Goal: Information Seeking & Learning: Compare options

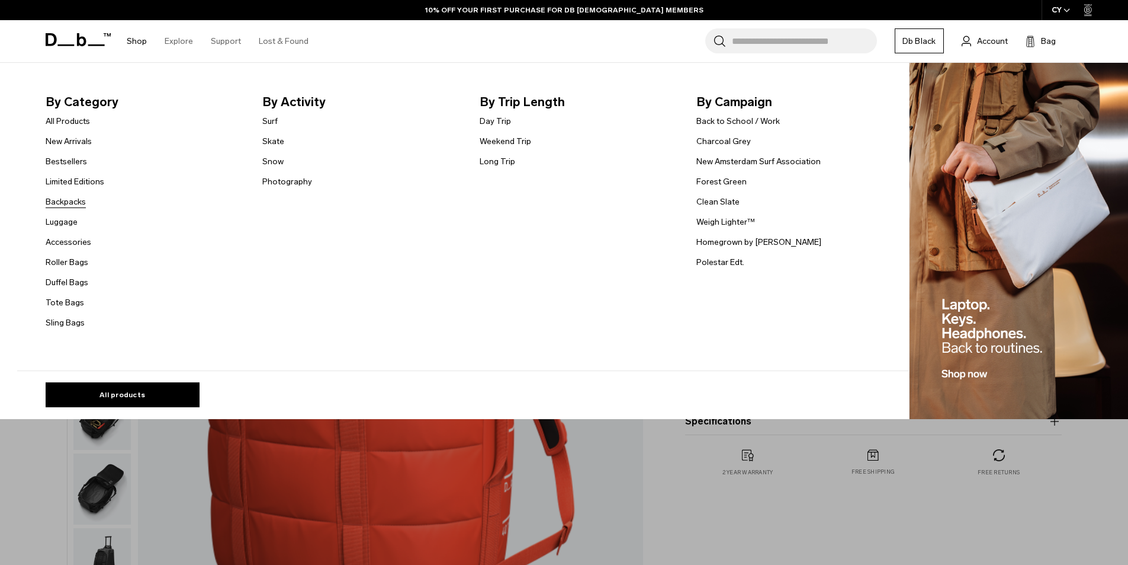
click at [73, 198] on link "Backpacks" at bounding box center [66, 201] width 40 height 12
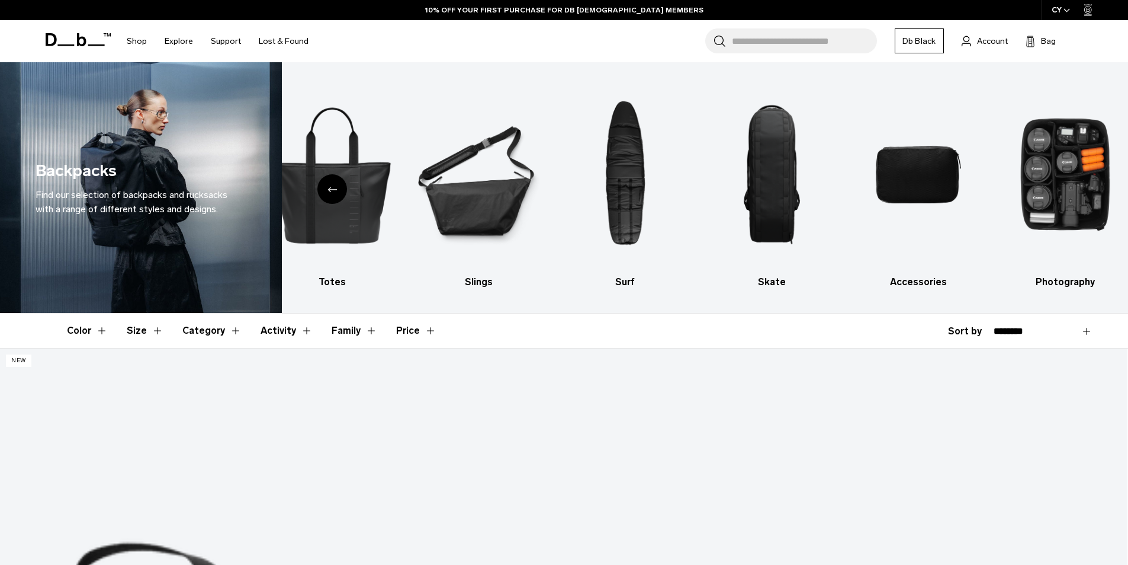
click at [329, 199] on div "Previous slide" at bounding box center [333, 189] width 30 height 30
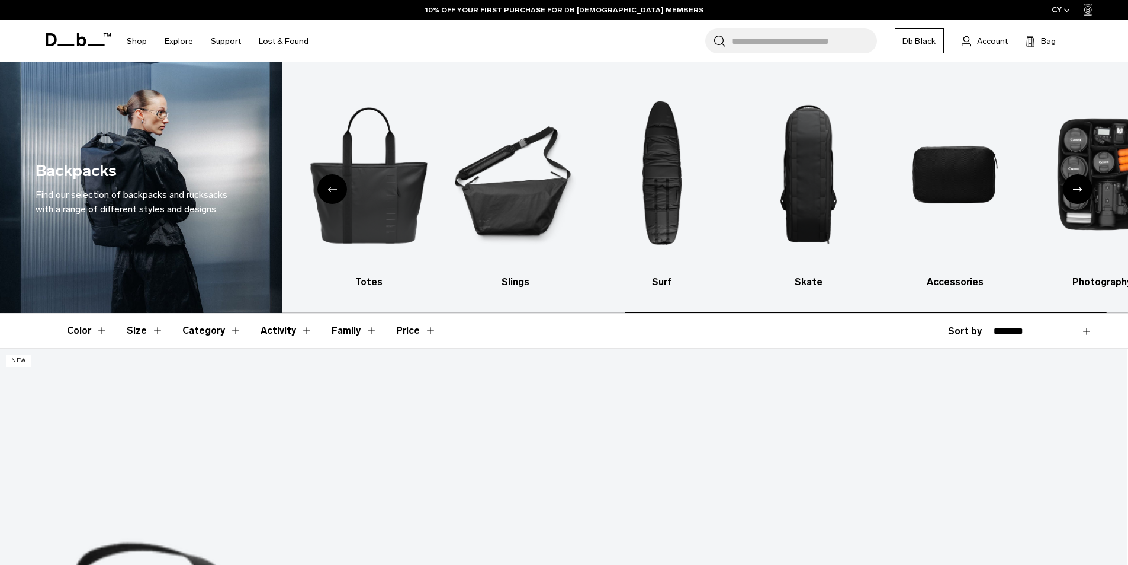
click at [329, 199] on div "Previous slide" at bounding box center [333, 189] width 30 height 30
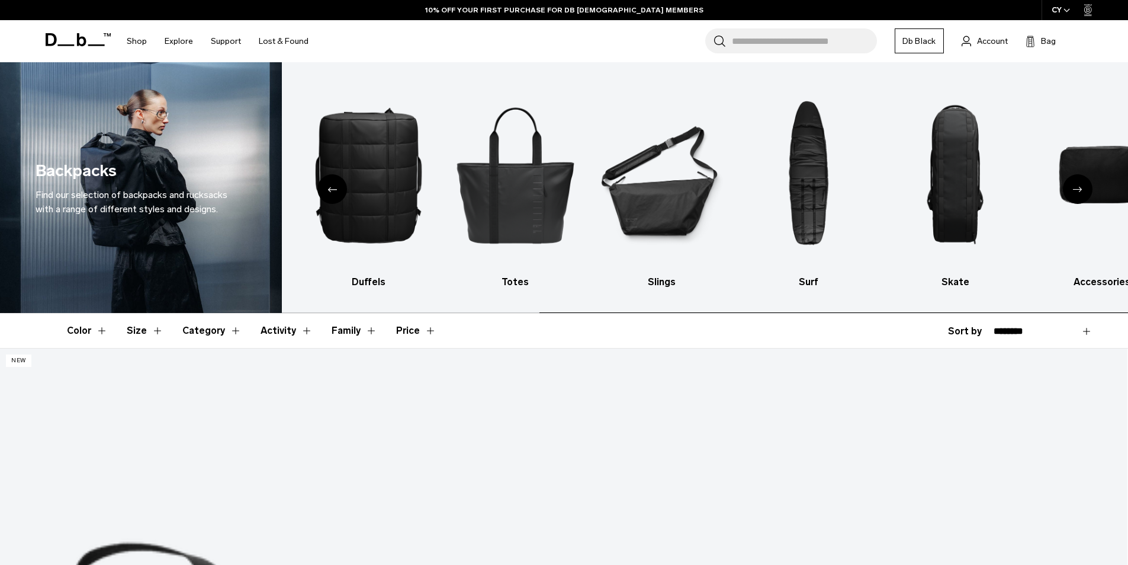
click at [329, 199] on div "Previous slide" at bounding box center [333, 189] width 30 height 30
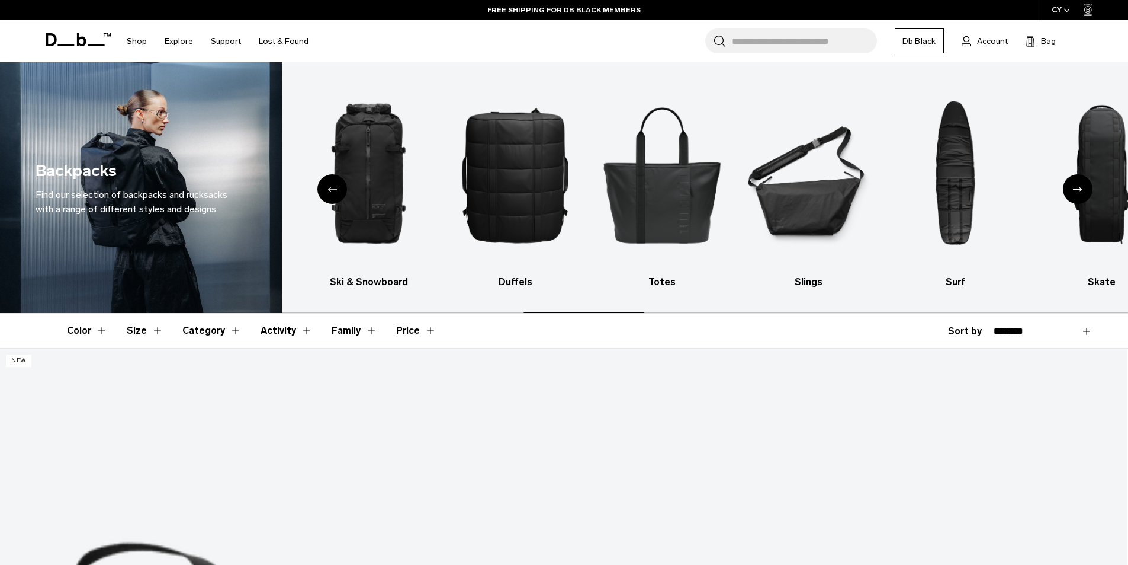
click at [329, 199] on div "Previous slide" at bounding box center [333, 189] width 30 height 30
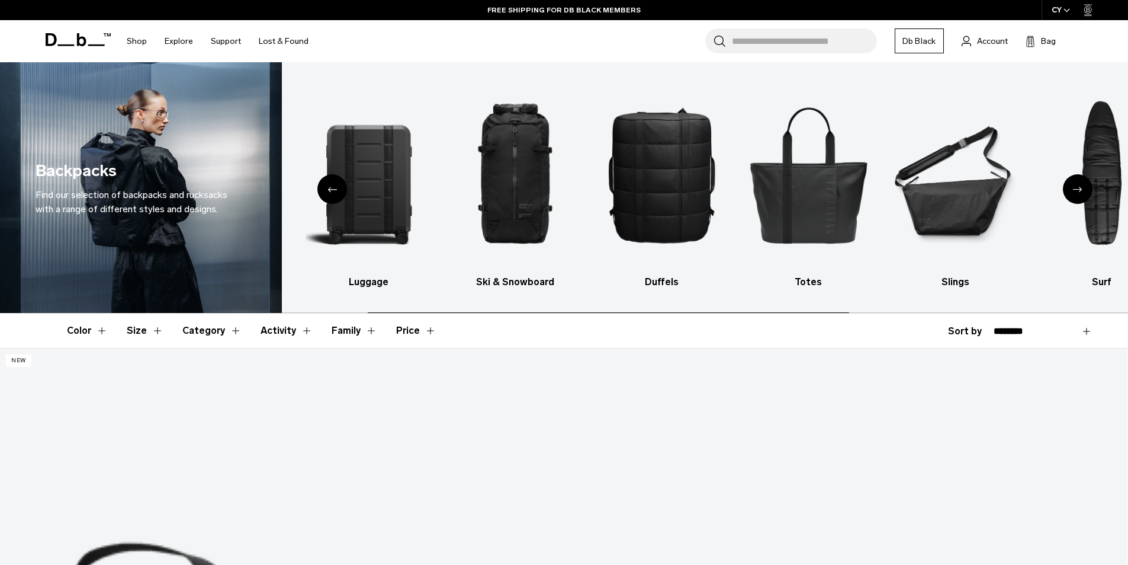
click at [329, 199] on div "Previous slide" at bounding box center [333, 189] width 30 height 30
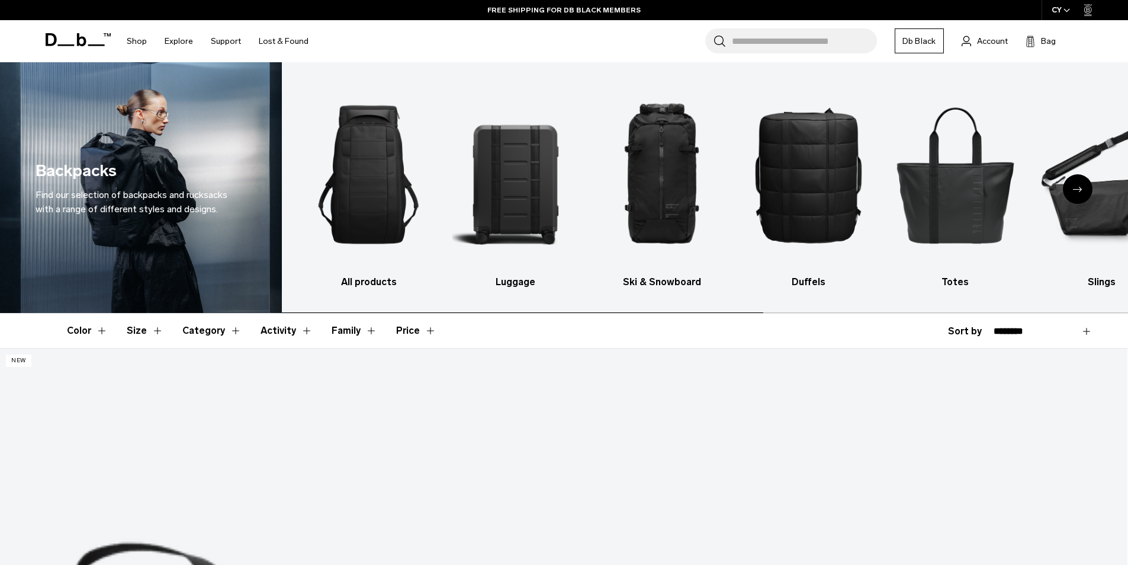
click at [329, 199] on img "1 / 10" at bounding box center [369, 174] width 126 height 189
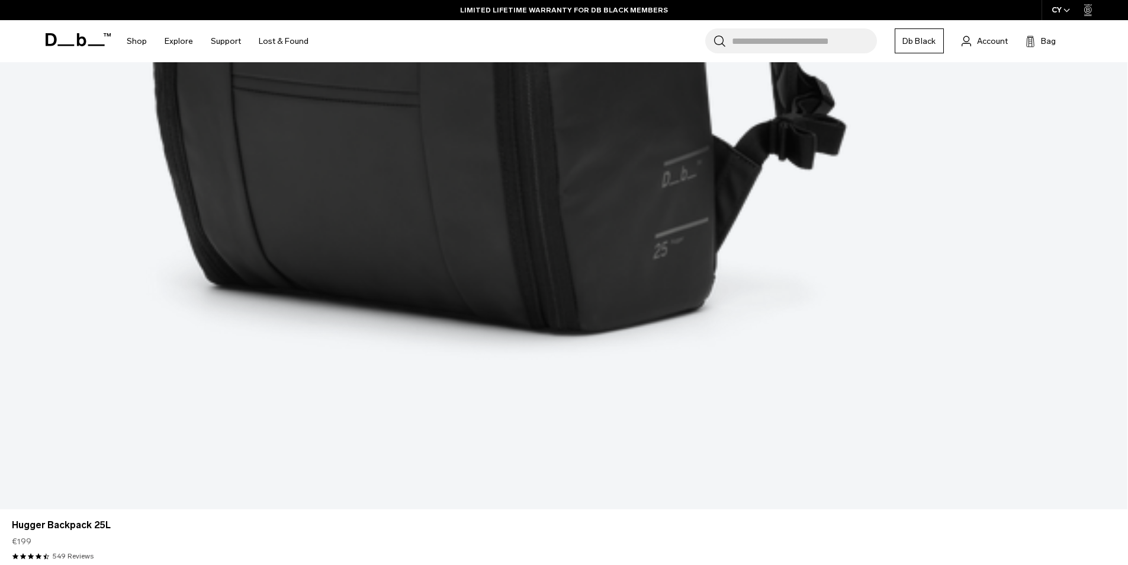
scroll to position [1092, 0]
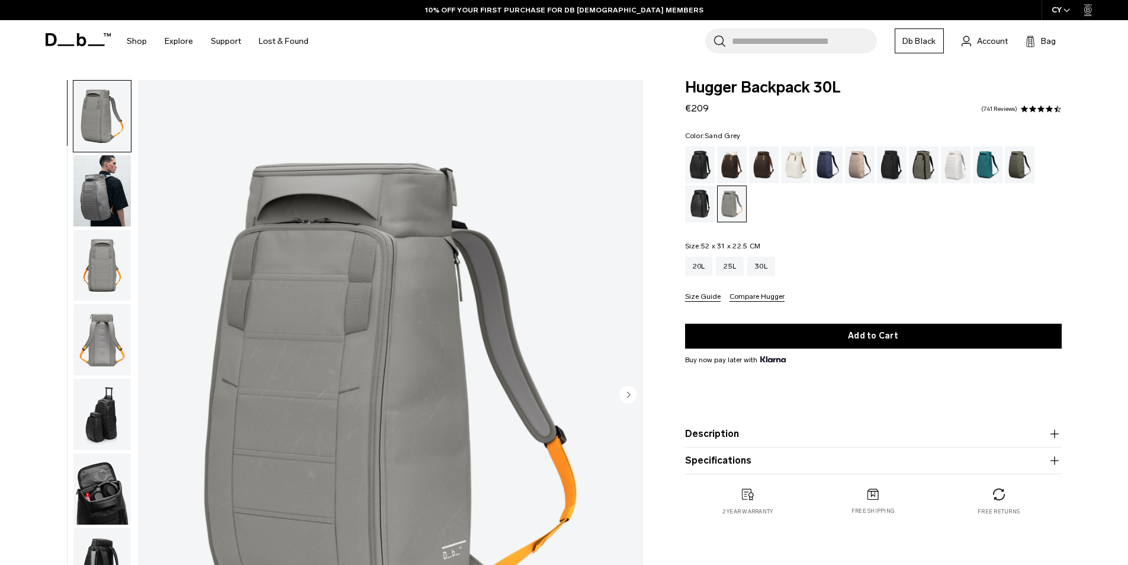
click at [114, 191] on img "button" at bounding box center [101, 190] width 57 height 71
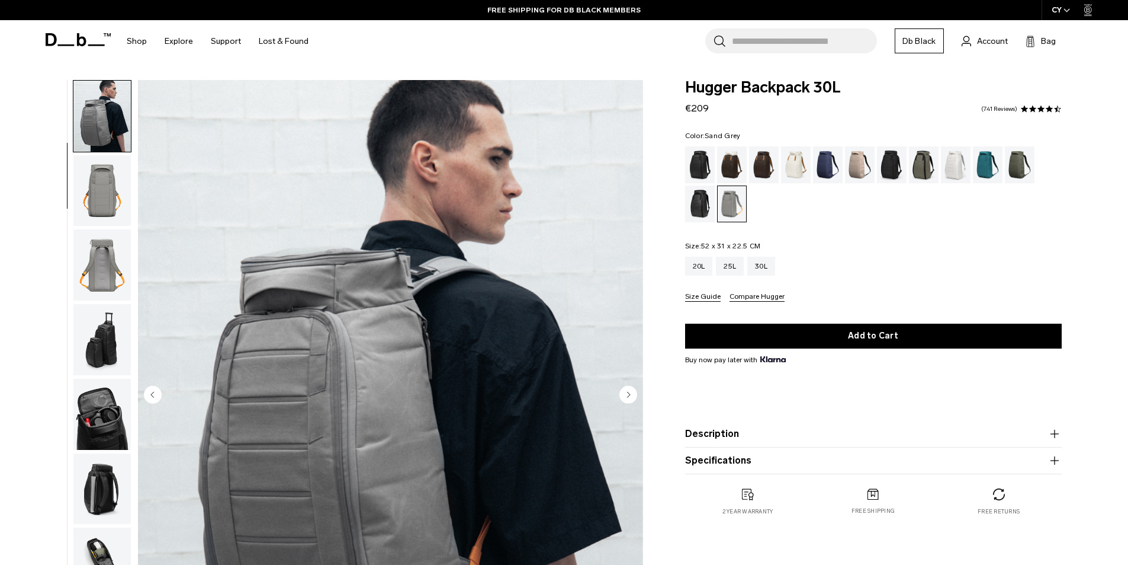
click at [103, 261] on img "button" at bounding box center [101, 264] width 57 height 71
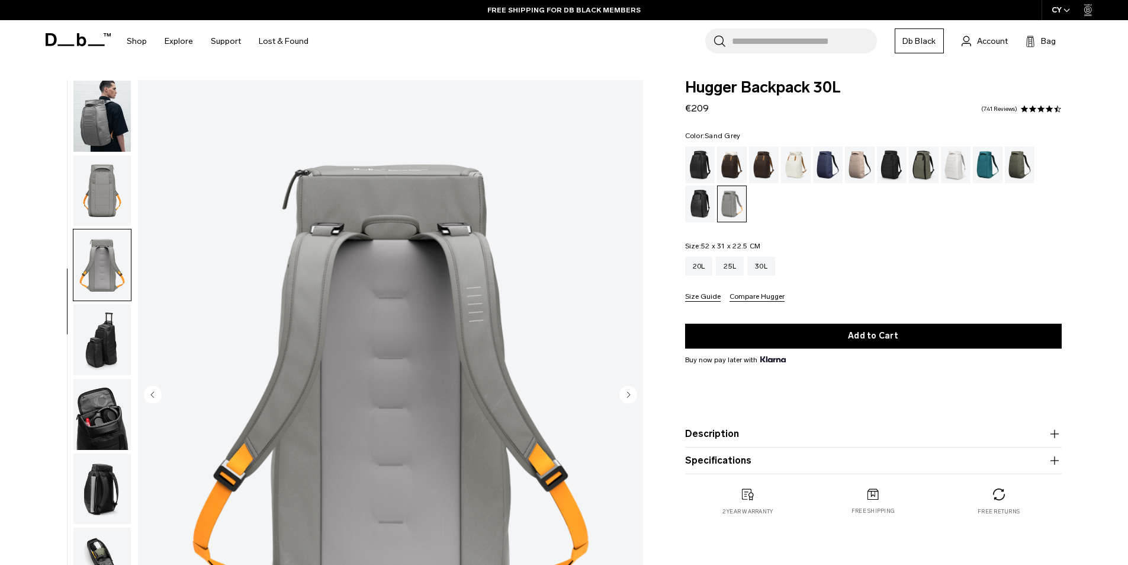
scroll to position [112, 0]
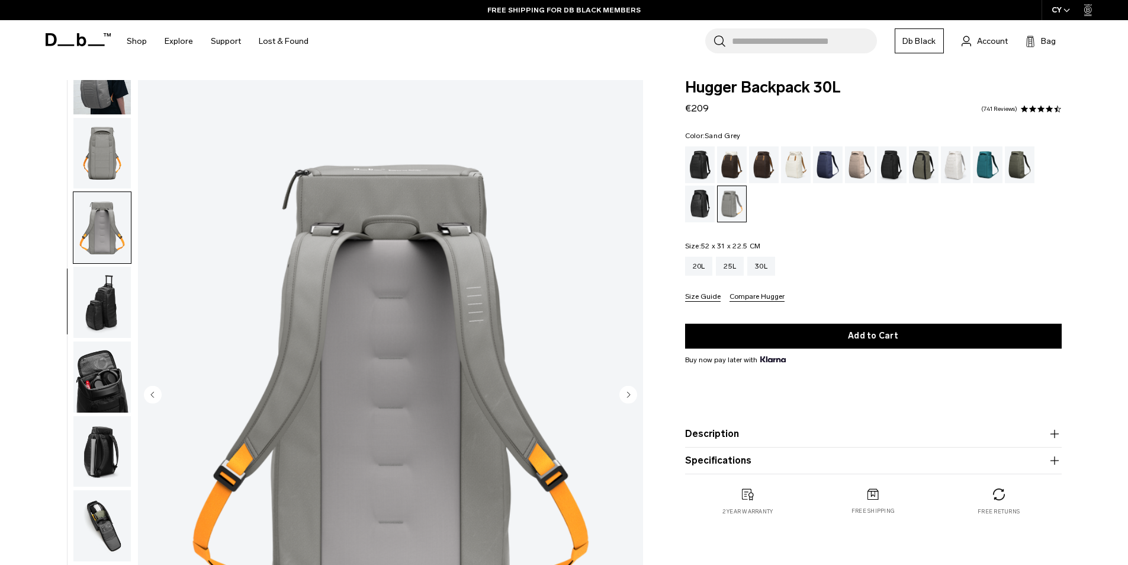
click at [89, 369] on img "button" at bounding box center [101, 376] width 57 height 71
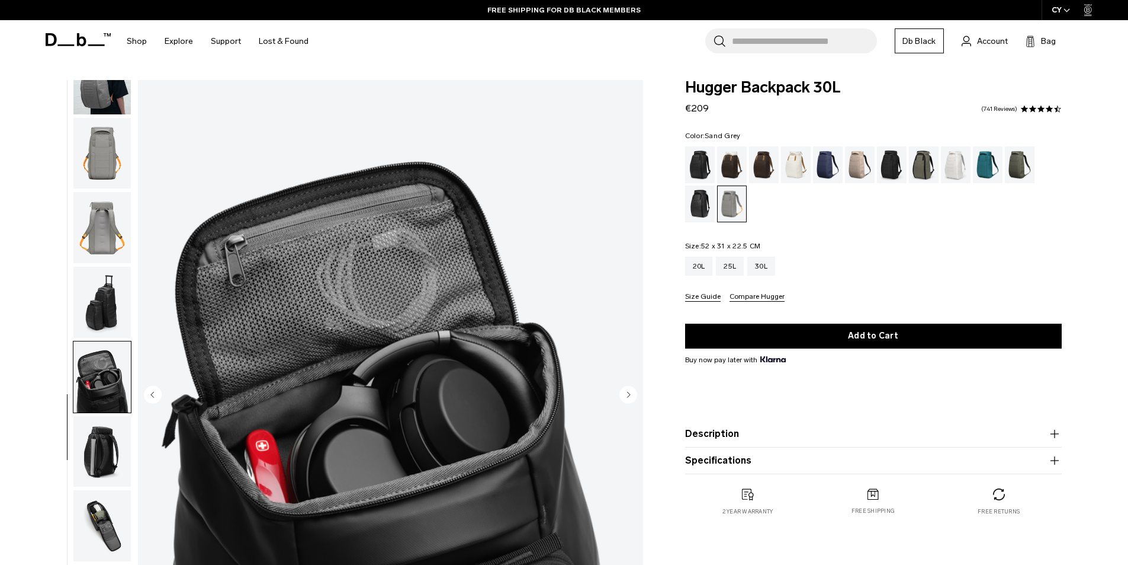
click at [98, 439] on img "button" at bounding box center [101, 451] width 57 height 71
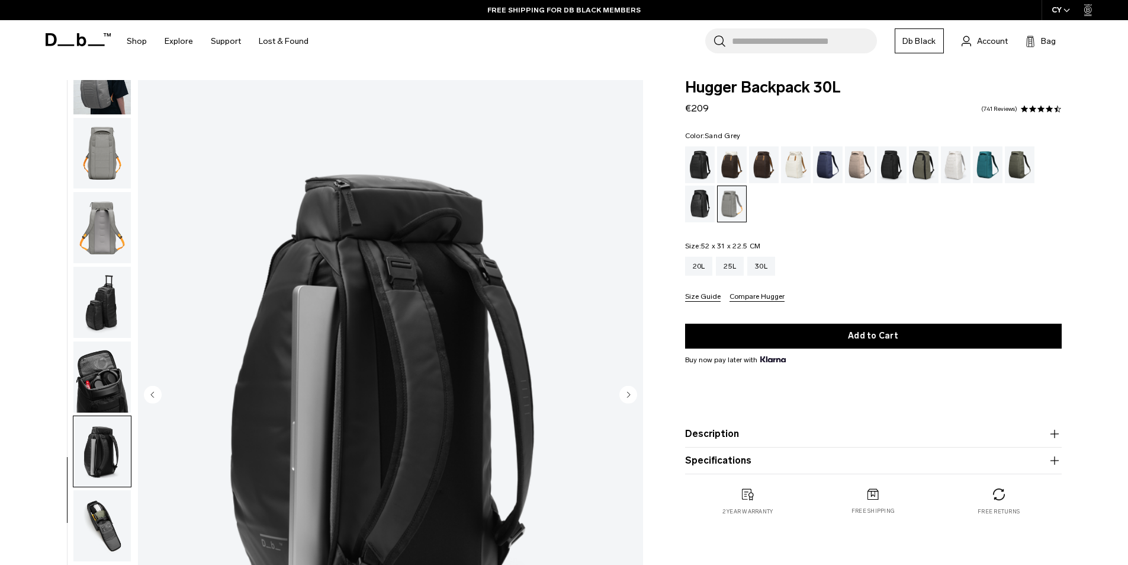
click at [97, 532] on img "button" at bounding box center [101, 525] width 57 height 71
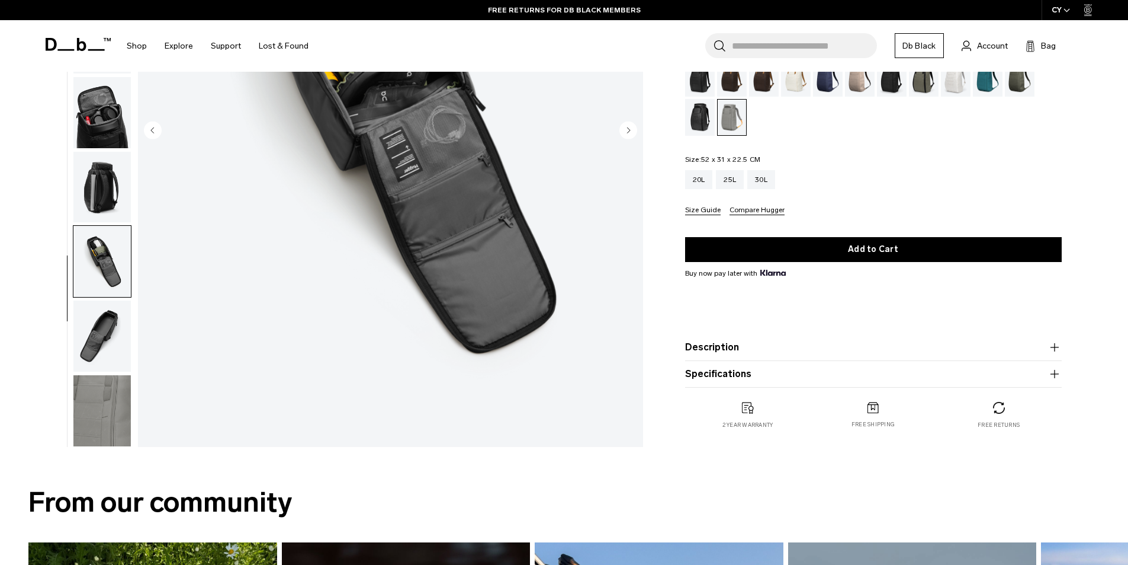
scroll to position [265, 0]
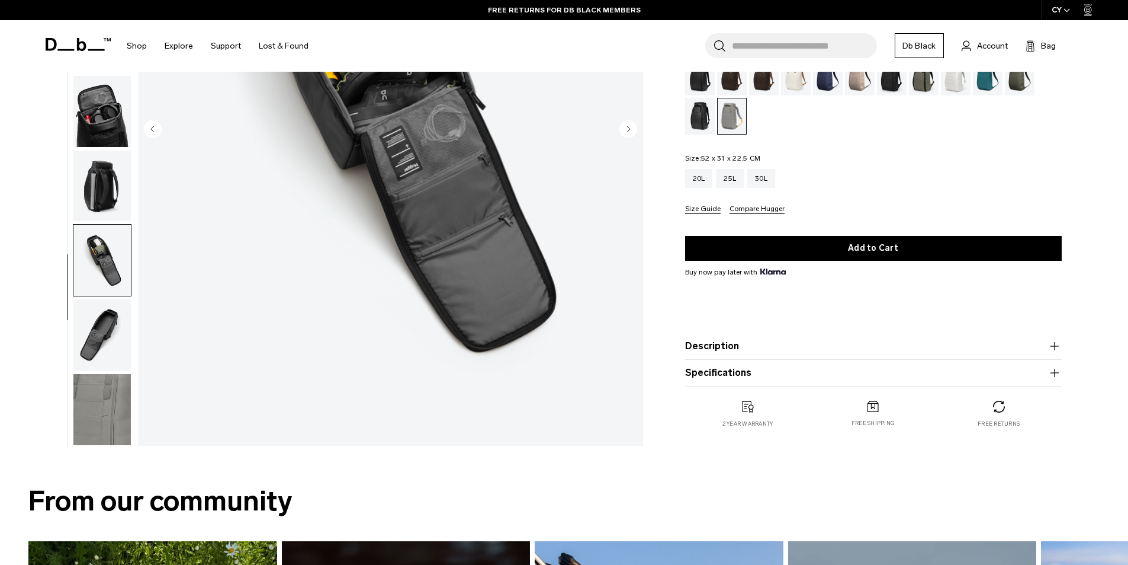
click at [85, 328] on img "button" at bounding box center [101, 334] width 57 height 71
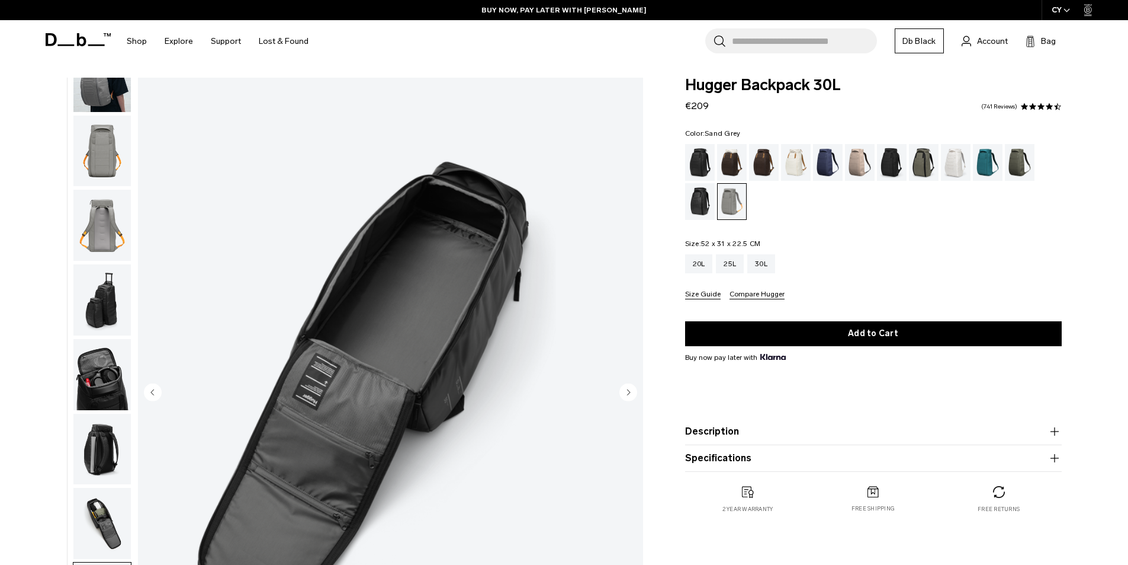
scroll to position [0, 0]
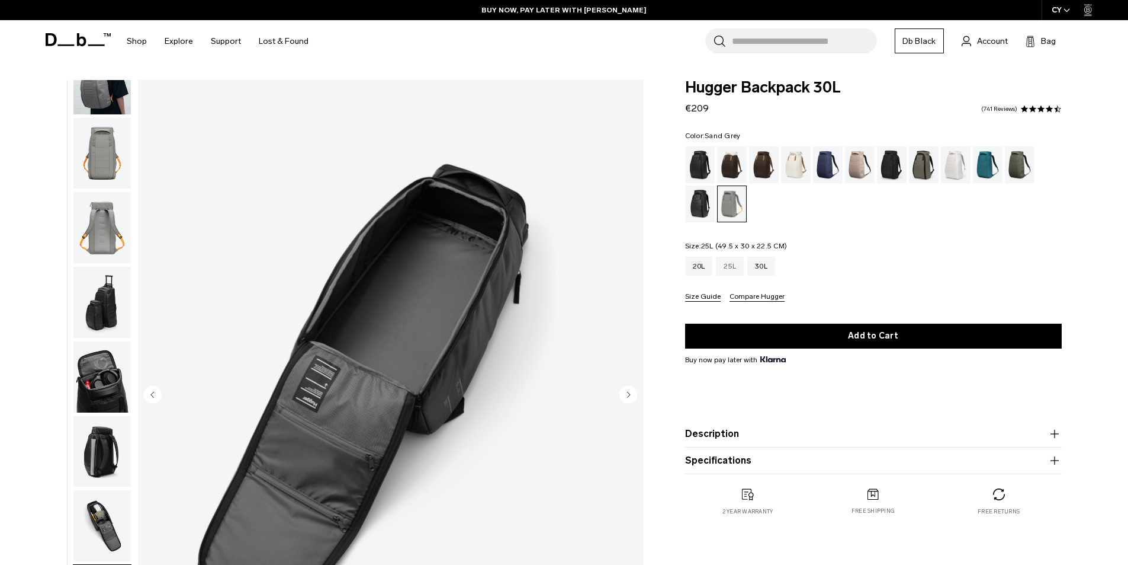
click at [735, 259] on div "25L" at bounding box center [730, 265] width 28 height 19
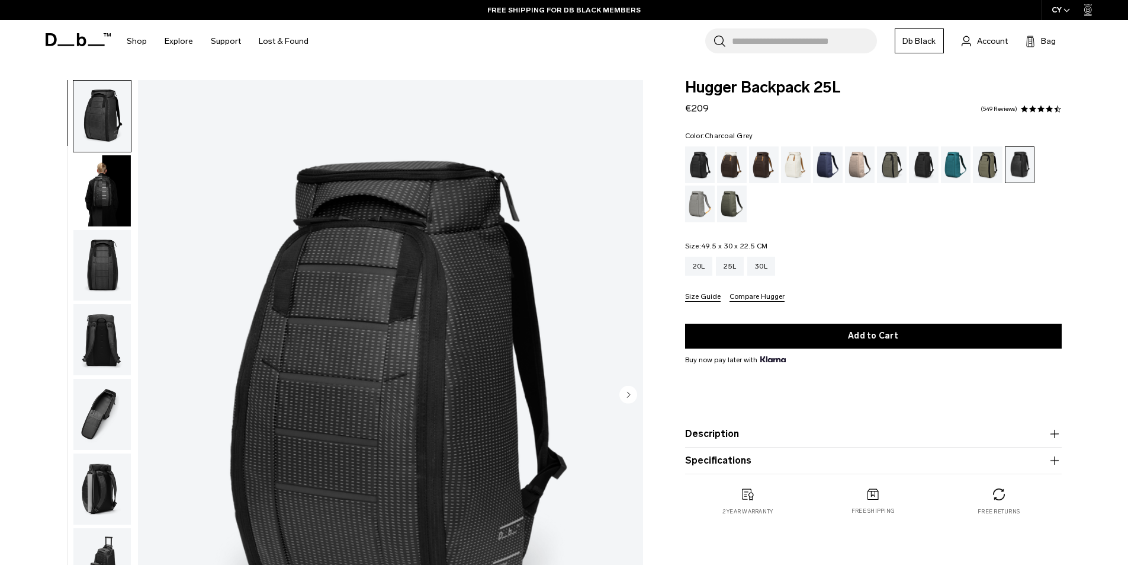
click at [921, 165] on div "Charcoal Grey" at bounding box center [924, 164] width 30 height 37
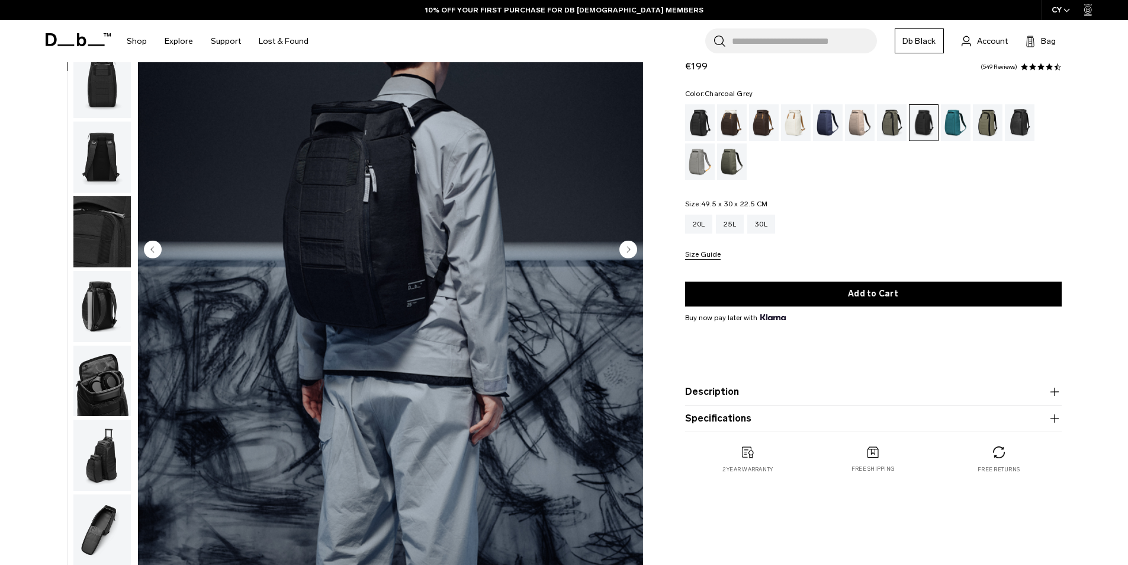
click at [631, 249] on circle "Next slide" at bounding box center [629, 249] width 18 height 18
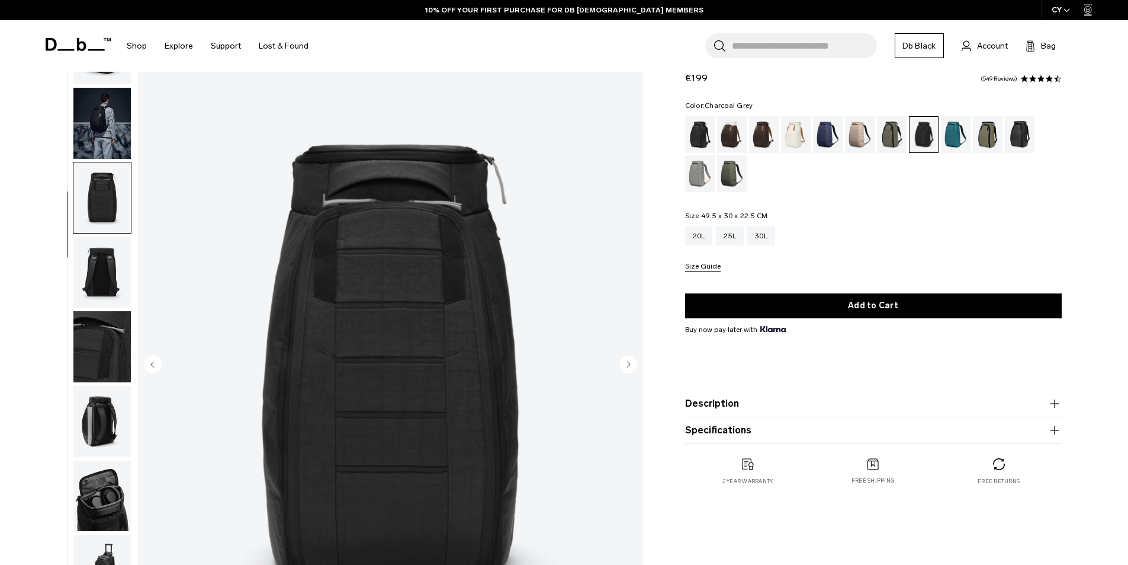
scroll to position [72, 0]
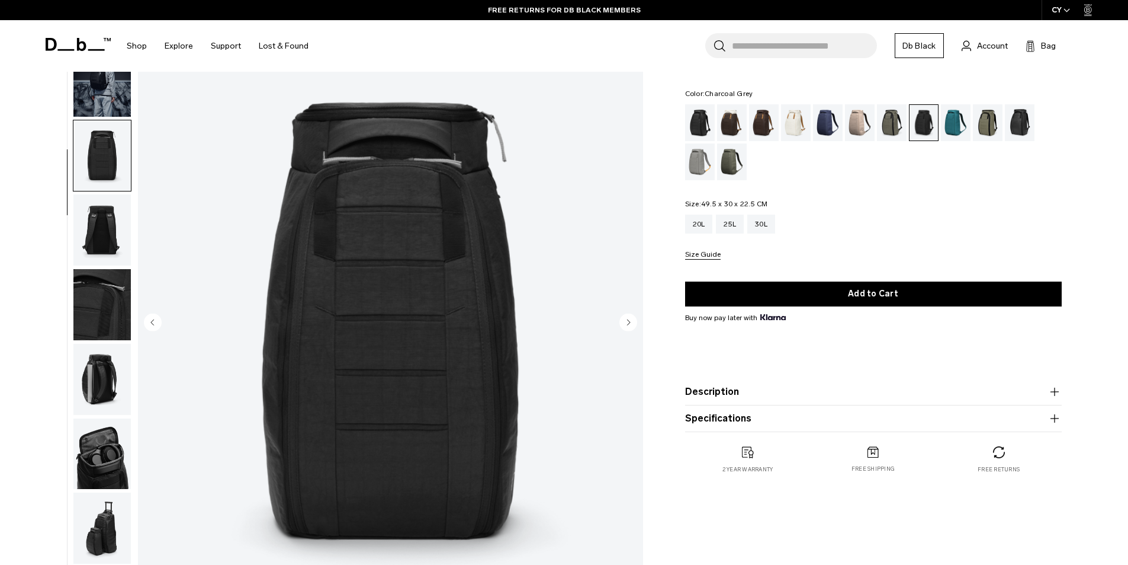
click at [626, 320] on circle "Next slide" at bounding box center [629, 322] width 18 height 18
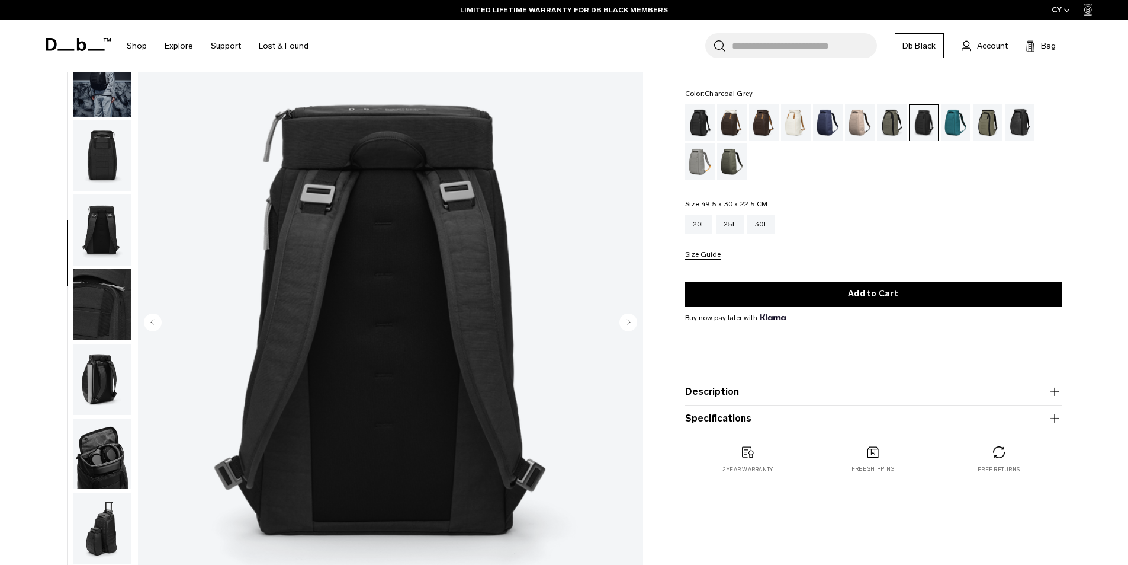
click at [626, 320] on circle "Next slide" at bounding box center [629, 322] width 18 height 18
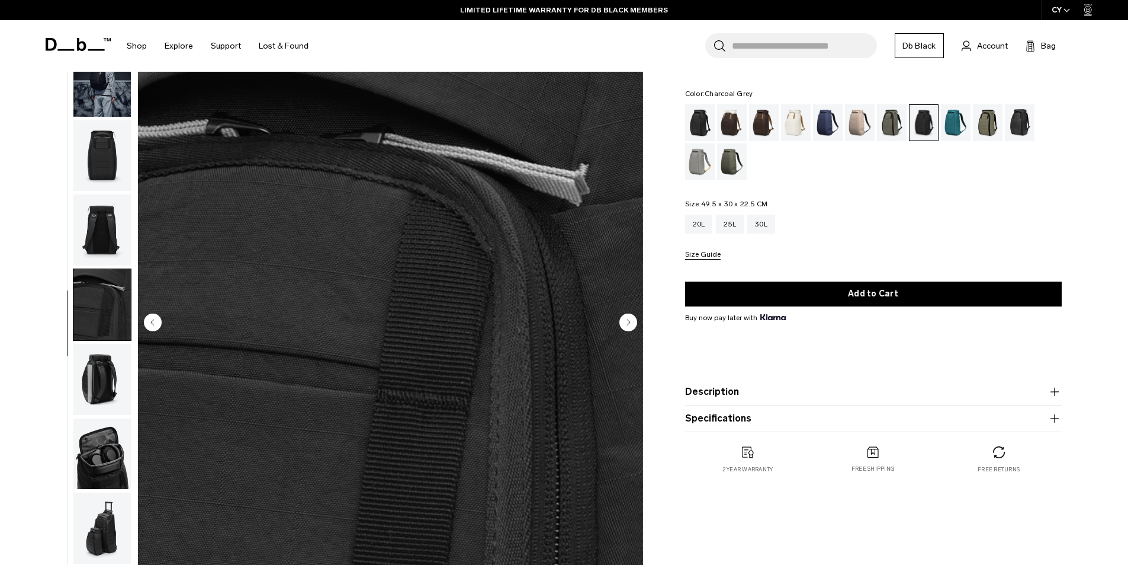
click at [626, 320] on circle "Next slide" at bounding box center [629, 322] width 18 height 18
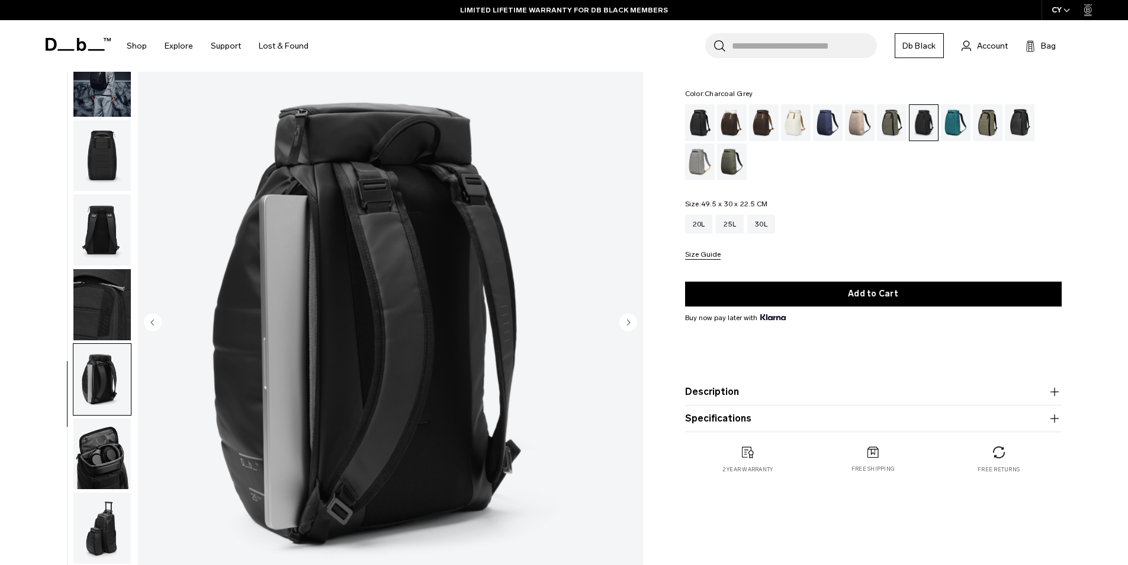
click at [626, 320] on circle "Next slide" at bounding box center [629, 322] width 18 height 18
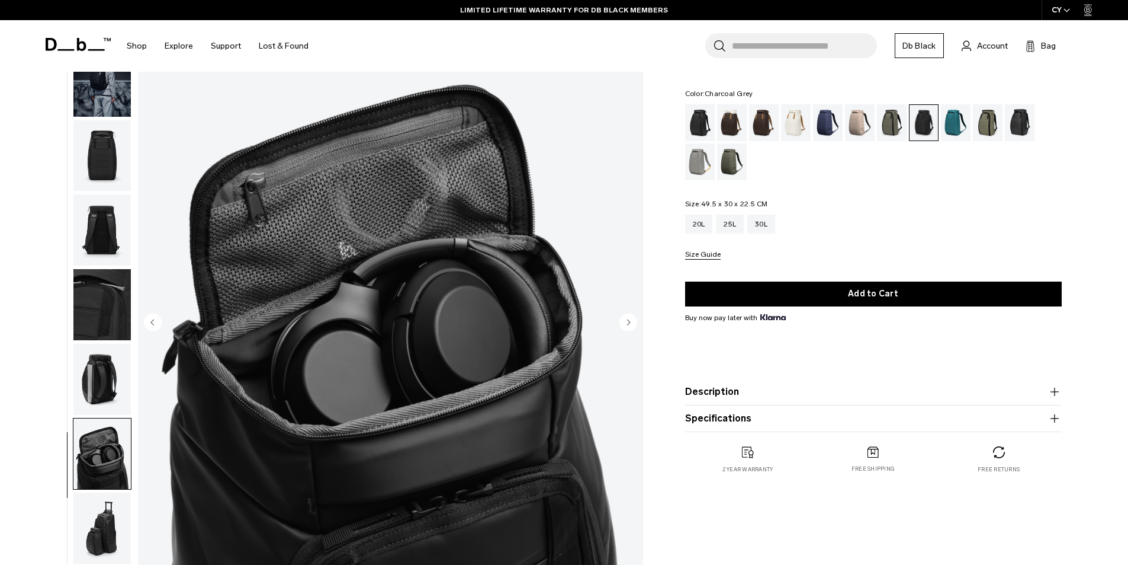
click at [626, 320] on circle "Next slide" at bounding box center [629, 322] width 18 height 18
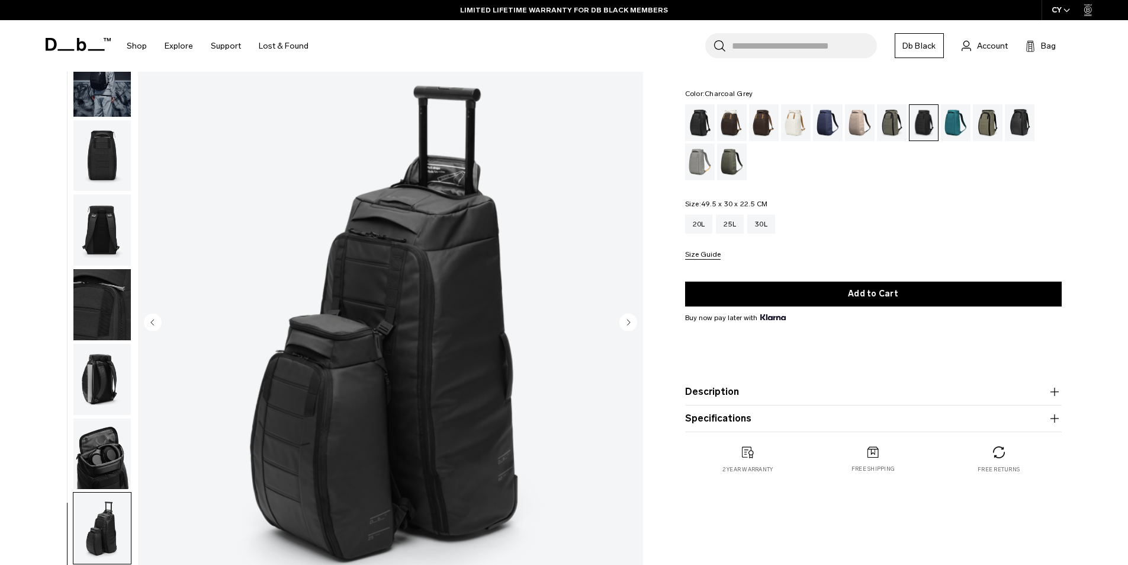
click at [626, 320] on circle "Next slide" at bounding box center [629, 322] width 18 height 18
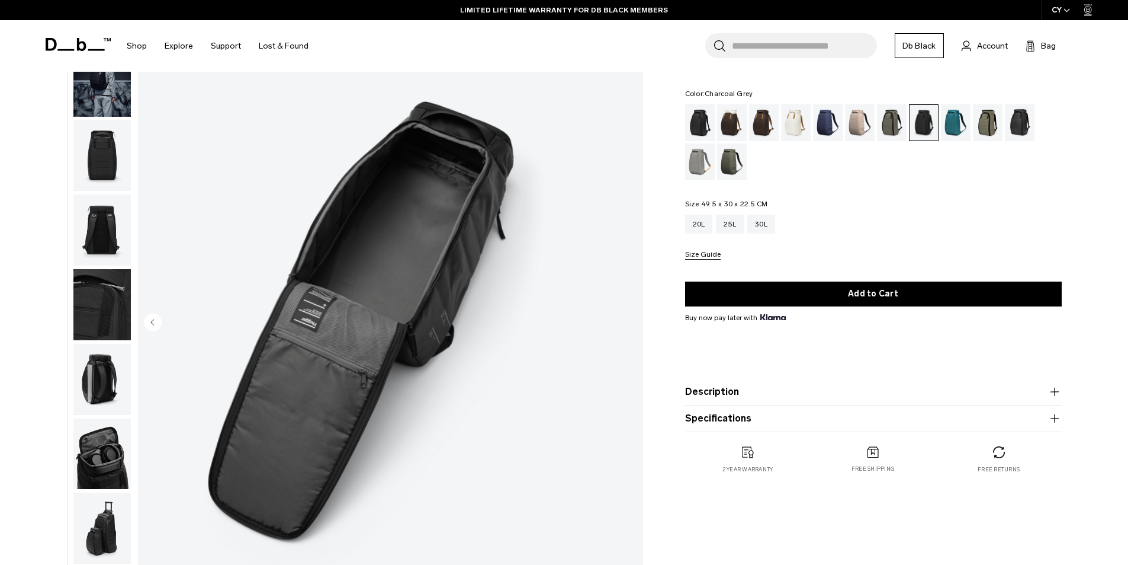
click at [626, 320] on img "9 / 9" at bounding box center [390, 323] width 505 height 631
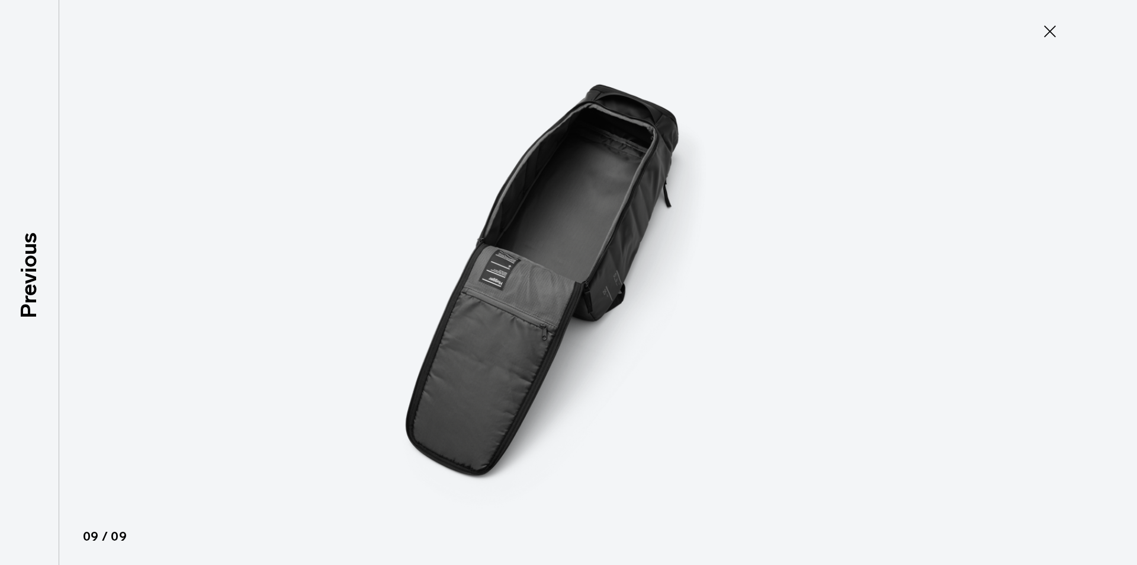
click at [1045, 24] on icon at bounding box center [1050, 31] width 19 height 19
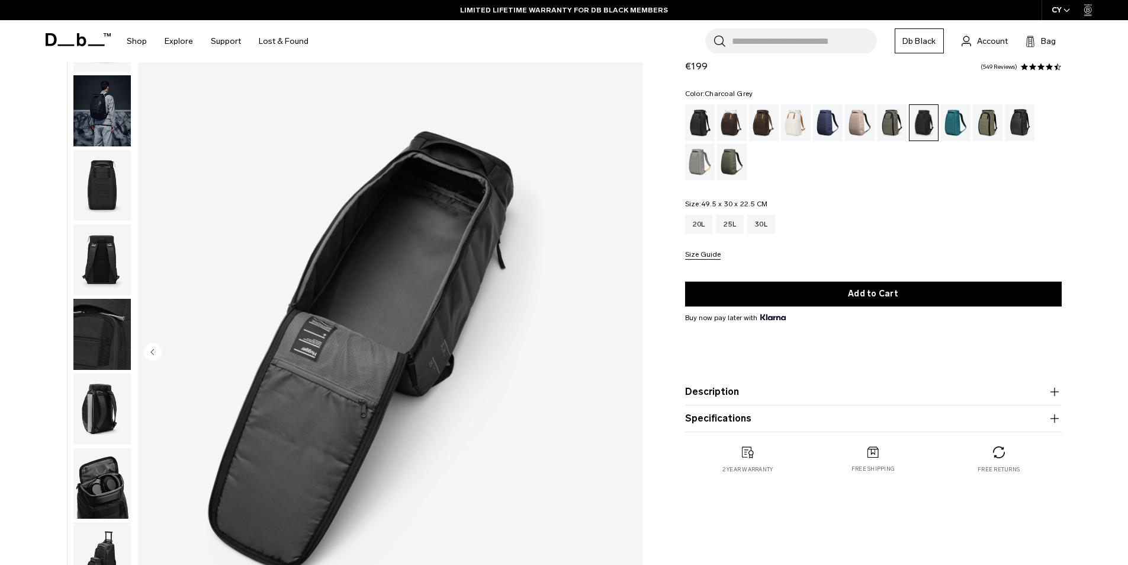
scroll to position [0, 0]
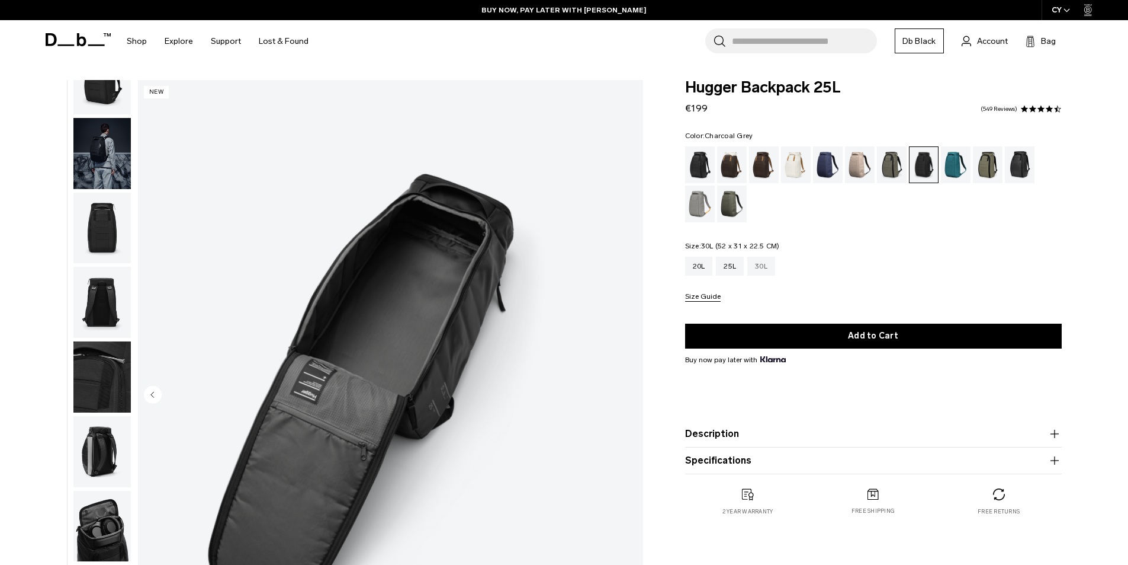
click at [762, 267] on div "30L" at bounding box center [762, 265] width 28 height 19
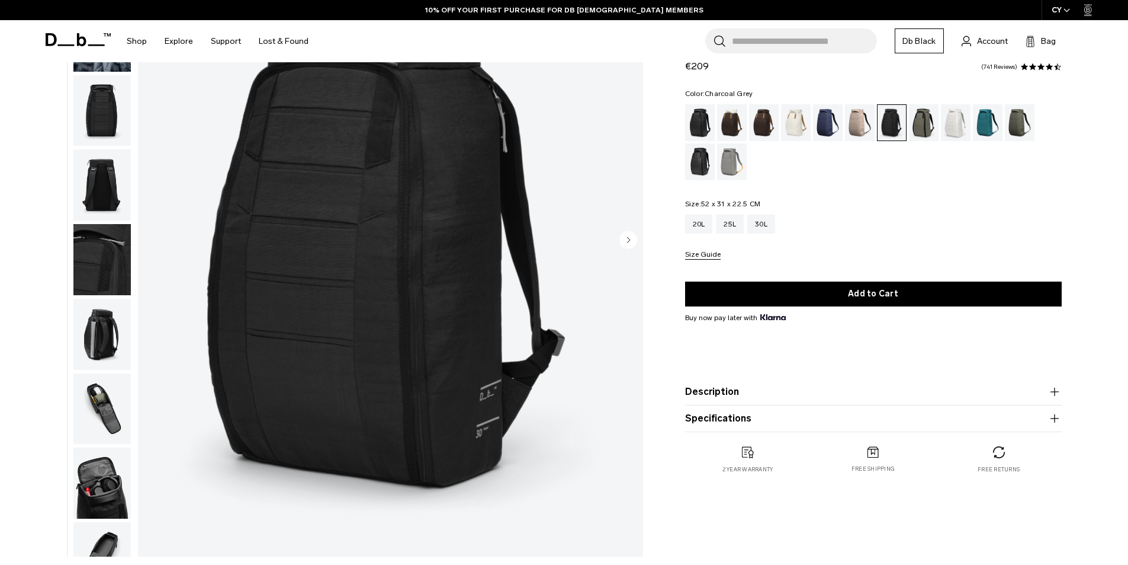
click at [102, 179] on img "button" at bounding box center [101, 184] width 57 height 71
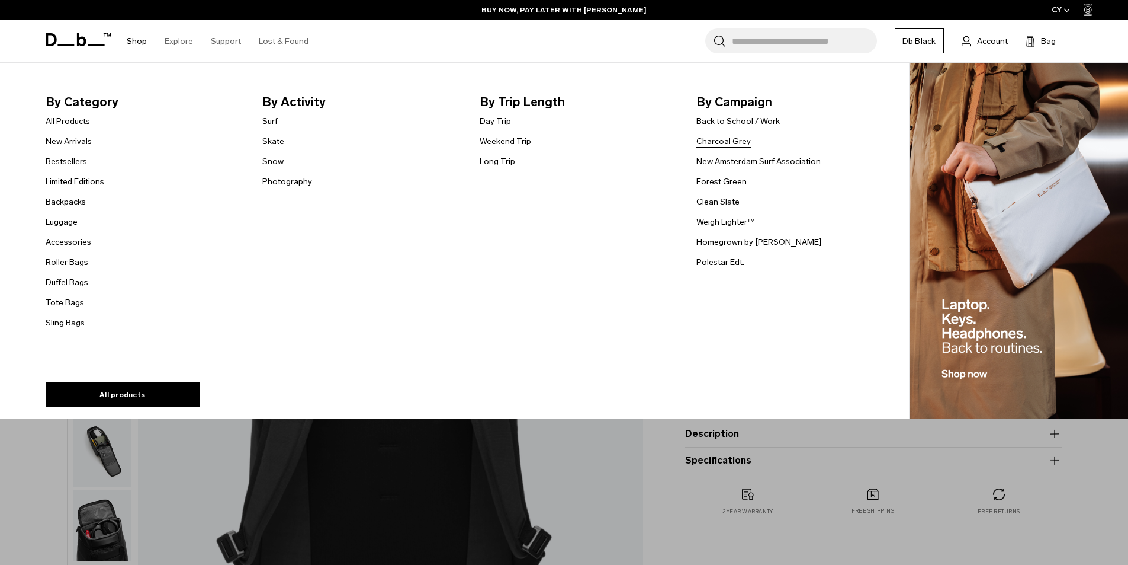
click at [736, 139] on link "Charcoal Grey" at bounding box center [724, 141] width 54 height 12
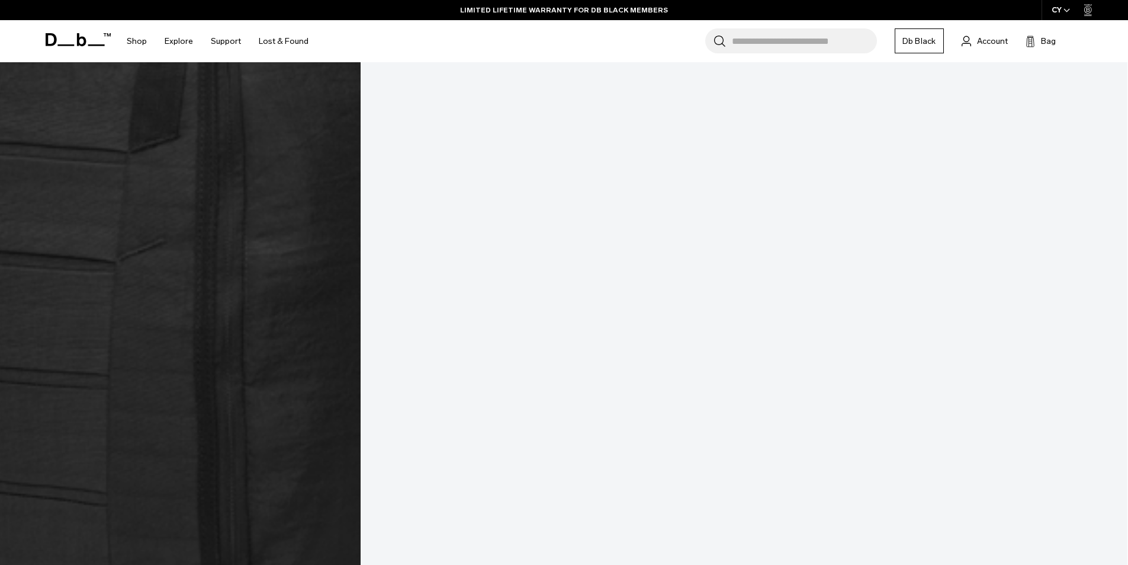
scroll to position [750, 0]
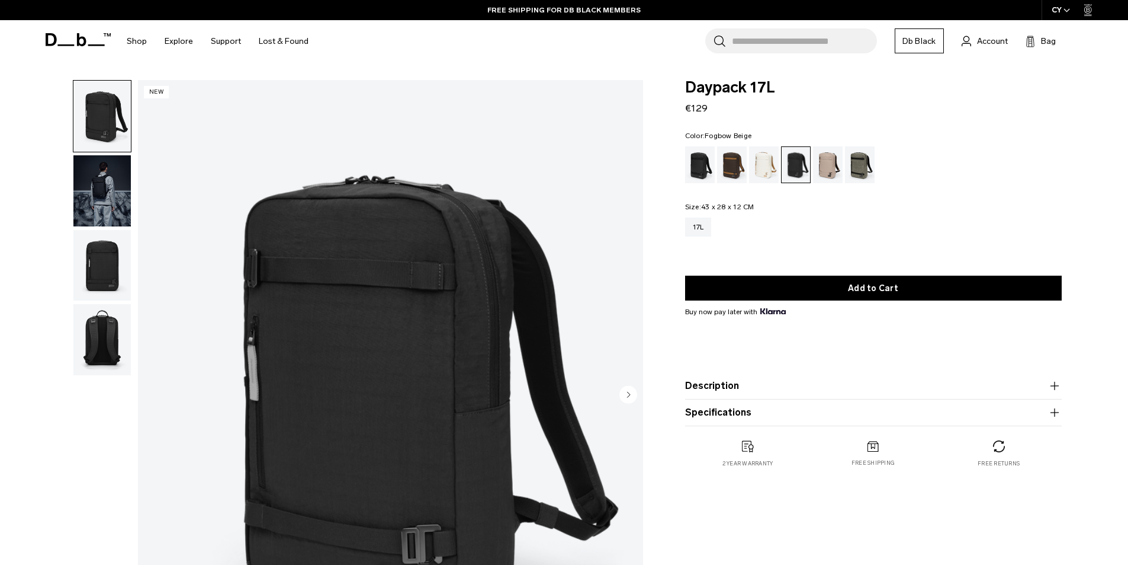
click at [830, 169] on div "Fogbow Beige" at bounding box center [828, 164] width 30 height 37
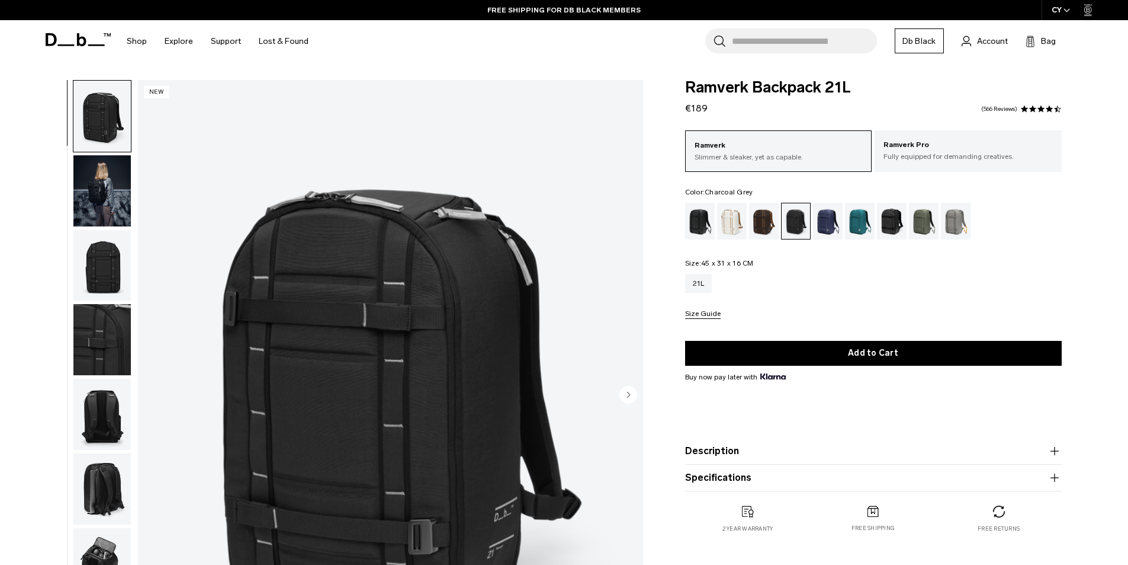
click at [95, 260] on img "button" at bounding box center [101, 265] width 57 height 71
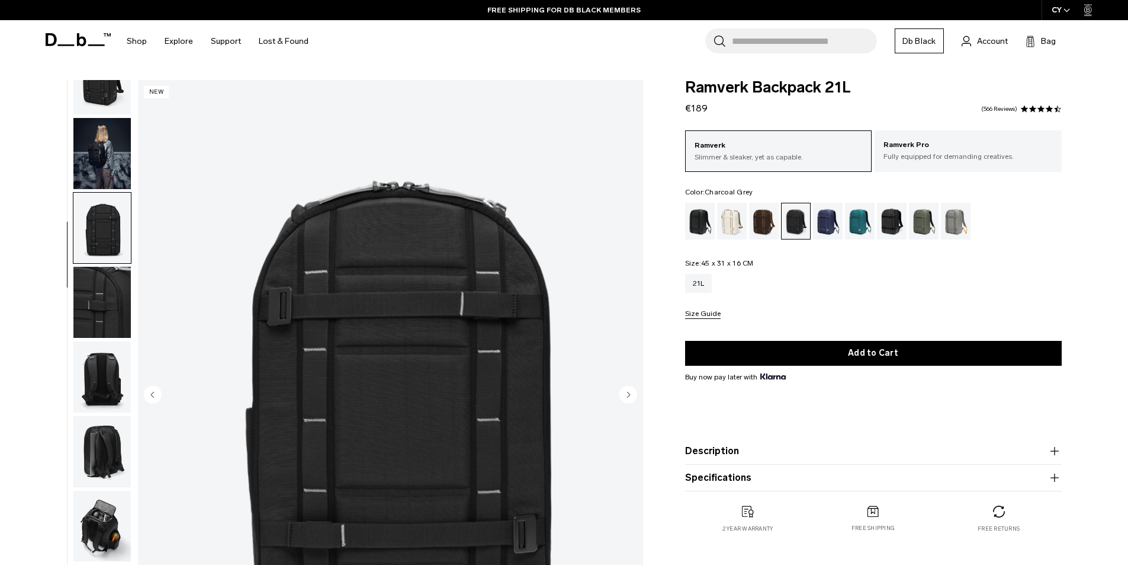
click at [117, 361] on img "button" at bounding box center [101, 376] width 57 height 71
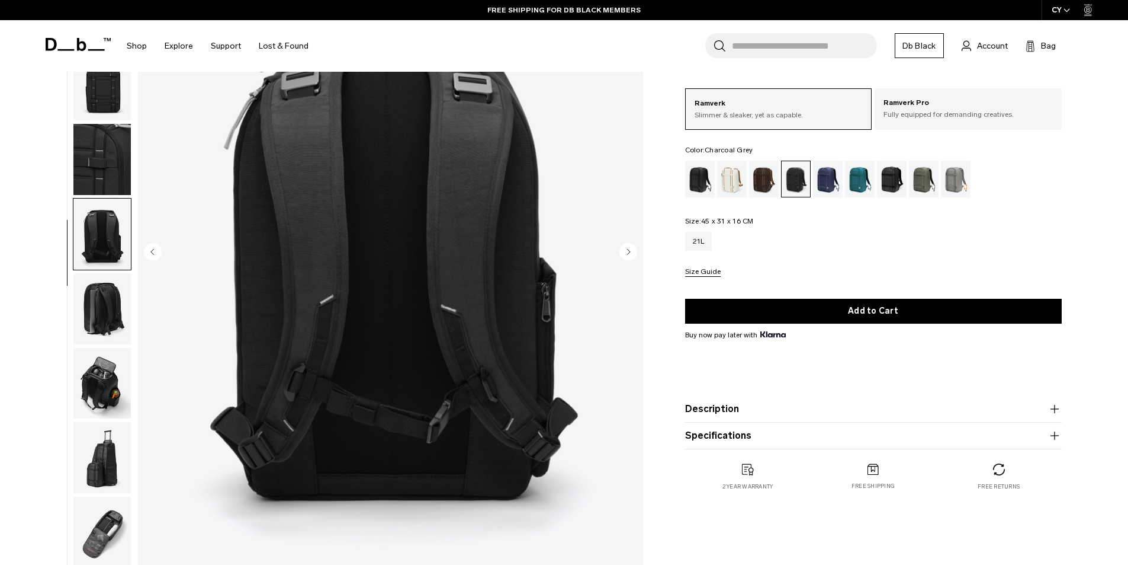
scroll to position [147, 0]
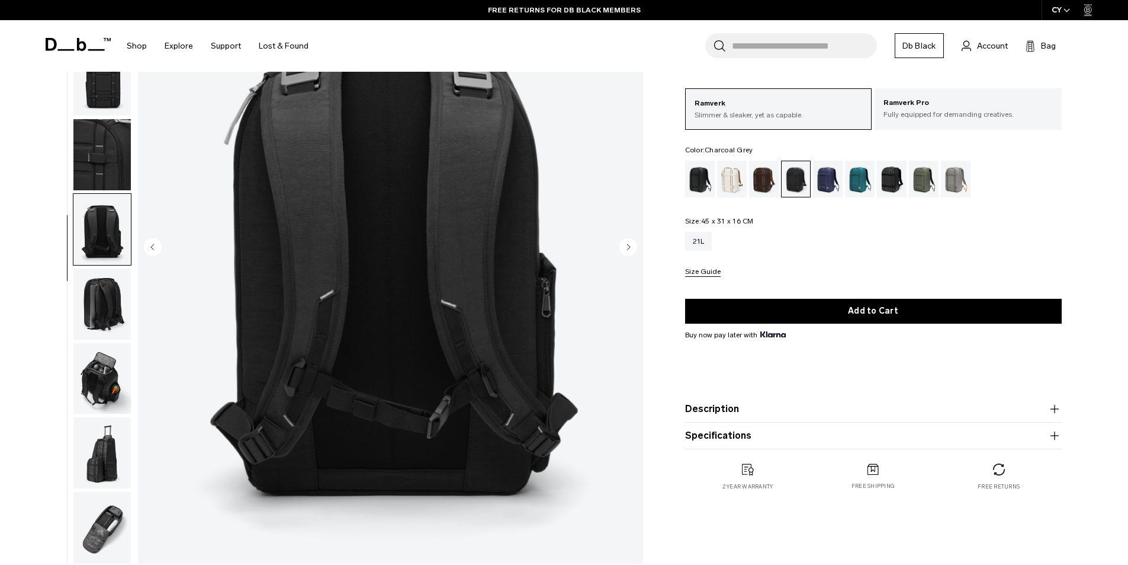
click at [101, 248] on img "button" at bounding box center [101, 229] width 57 height 71
click at [107, 304] on img "button" at bounding box center [101, 303] width 57 height 71
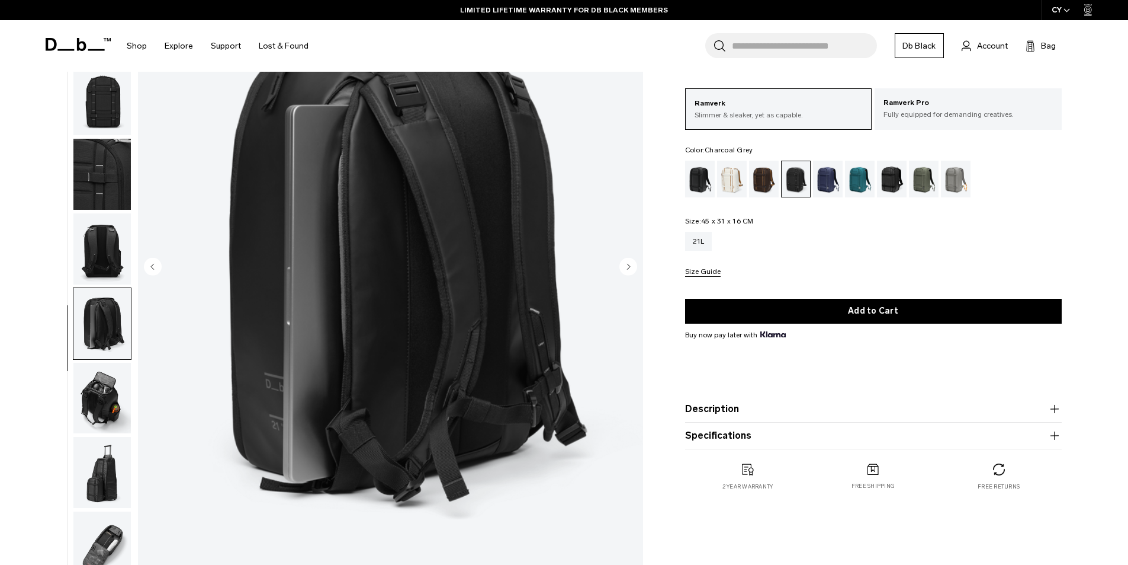
scroll to position [129, 0]
click at [85, 406] on img "button" at bounding box center [101, 397] width 57 height 71
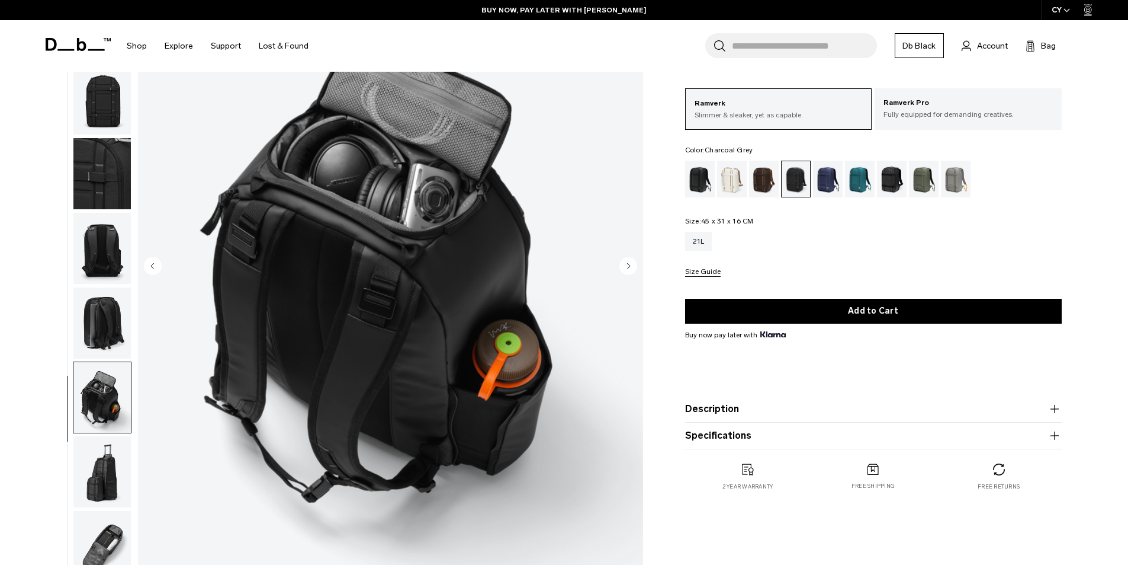
click at [97, 459] on img "button" at bounding box center [101, 471] width 57 height 71
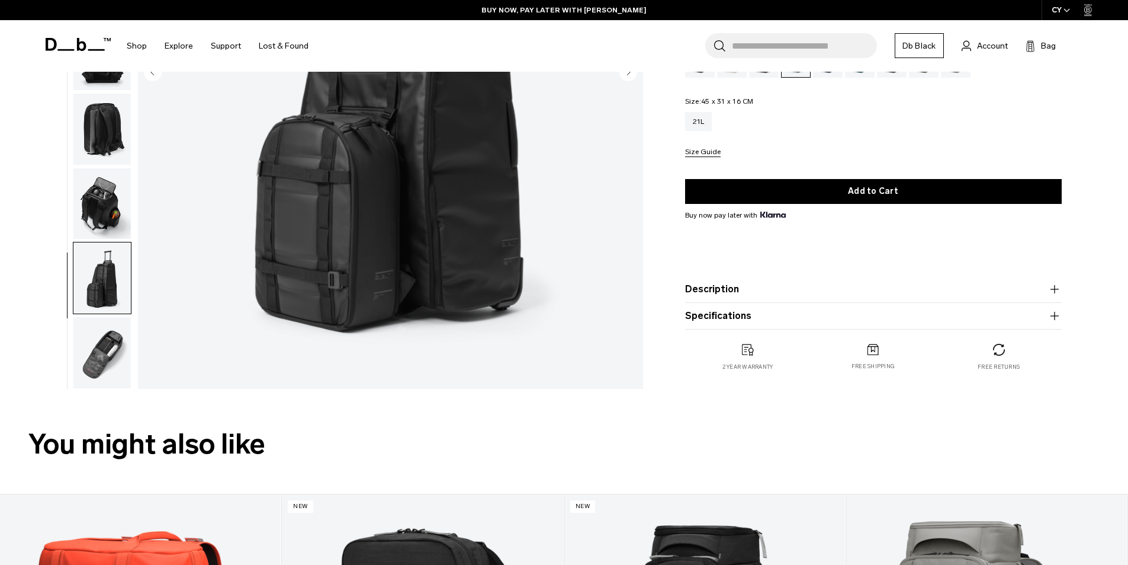
scroll to position [323, 0]
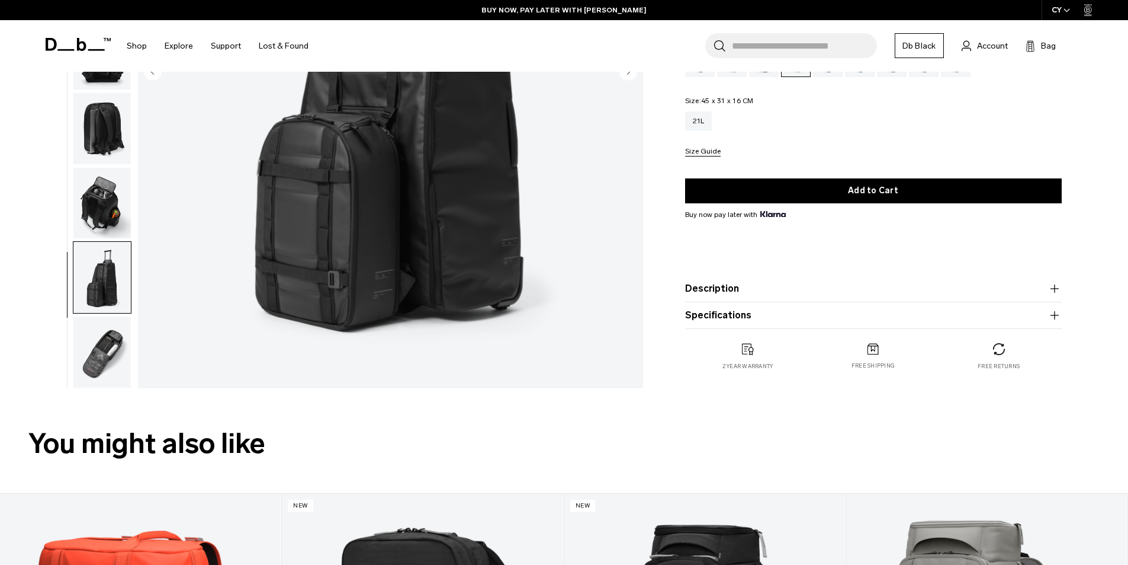
click at [98, 345] on img "button" at bounding box center [101, 351] width 57 height 71
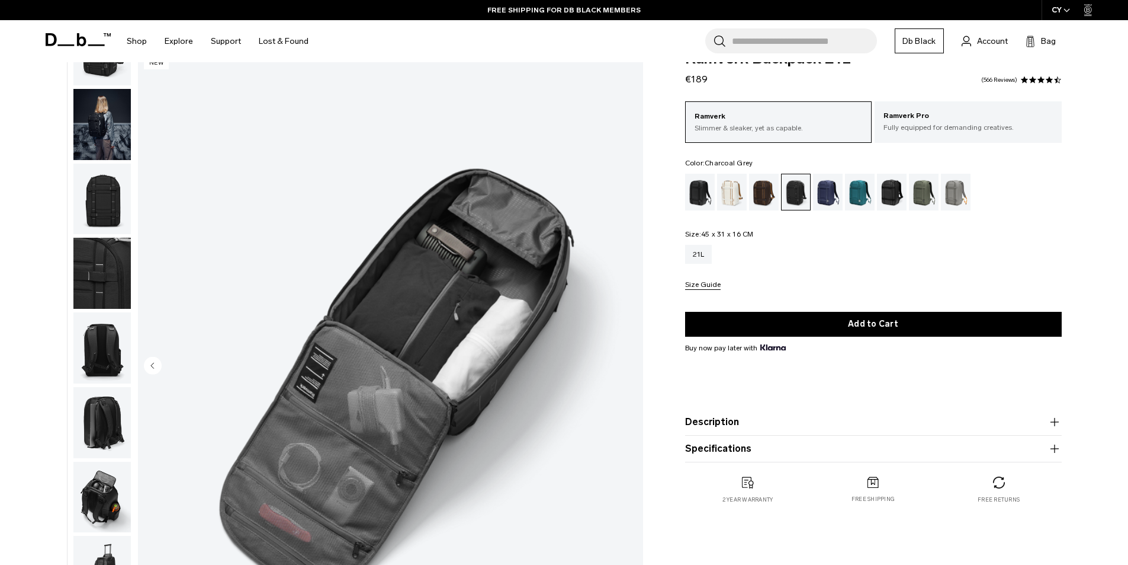
scroll to position [0, 0]
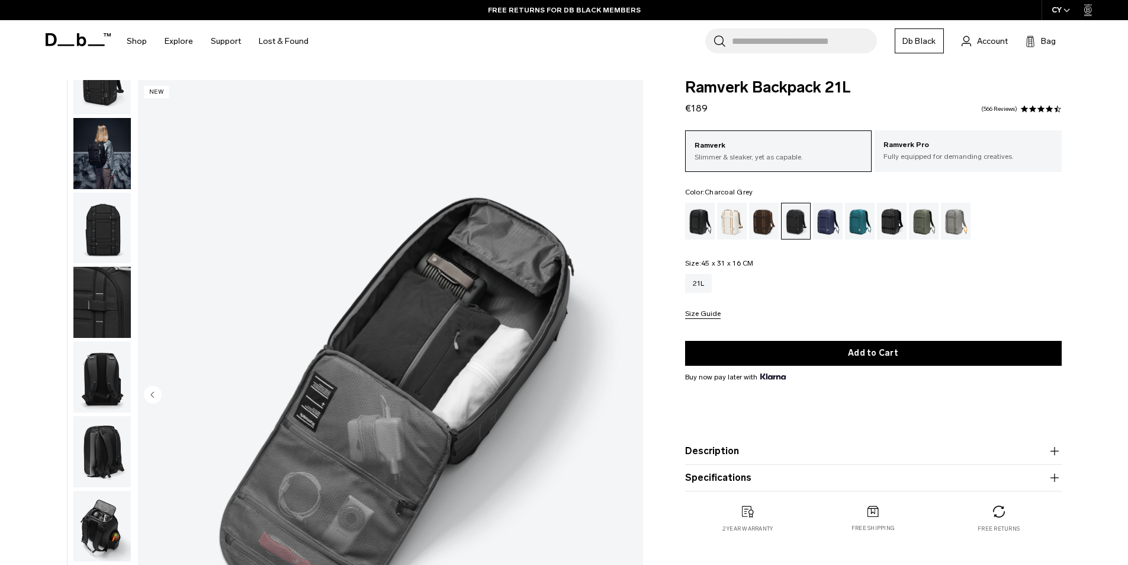
click at [99, 229] on img "button" at bounding box center [101, 228] width 57 height 71
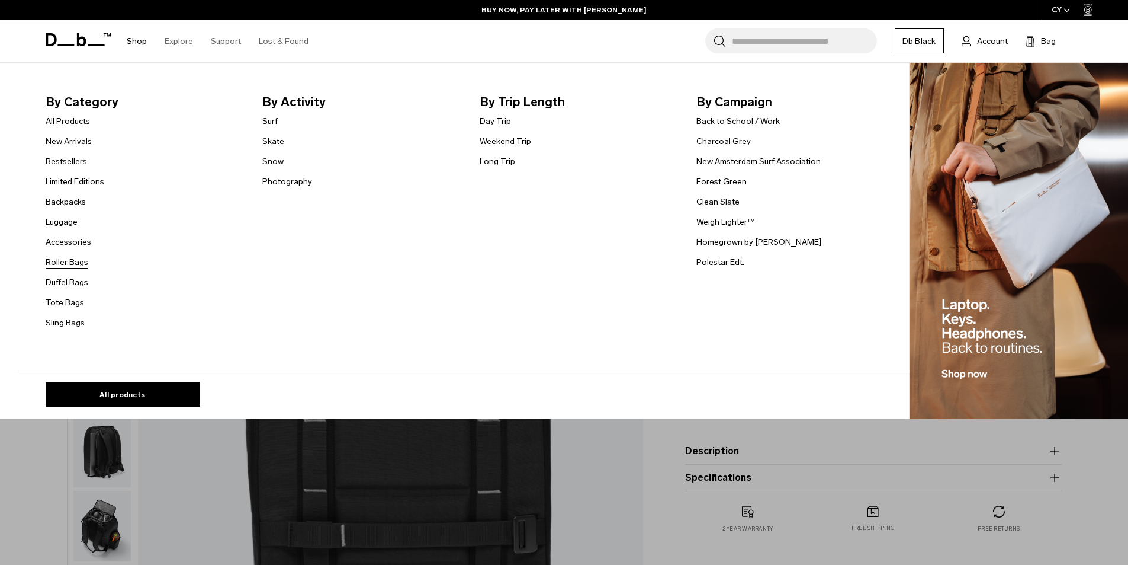
drag, startPoint x: 80, startPoint y: 270, endPoint x: 81, endPoint y: 262, distance: 7.7
click at [81, 262] on ul "All Products New Arrivals Bestsellers Limited Editions Backpacks Luggage" at bounding box center [75, 222] width 59 height 216
click at [81, 262] on link "Roller Bags" at bounding box center [67, 262] width 43 height 12
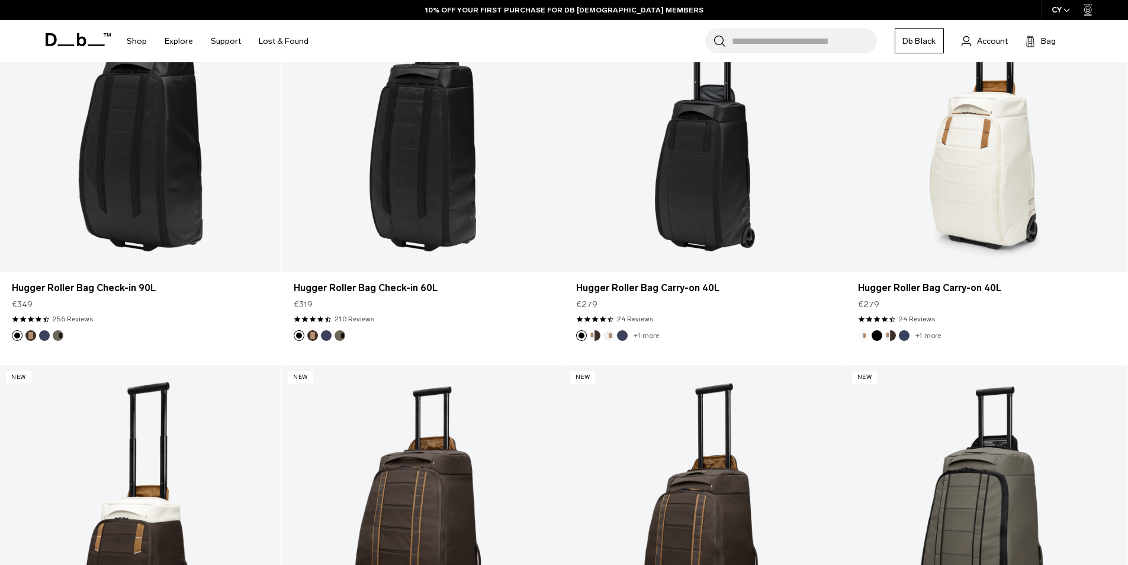
scroll to position [464, 0]
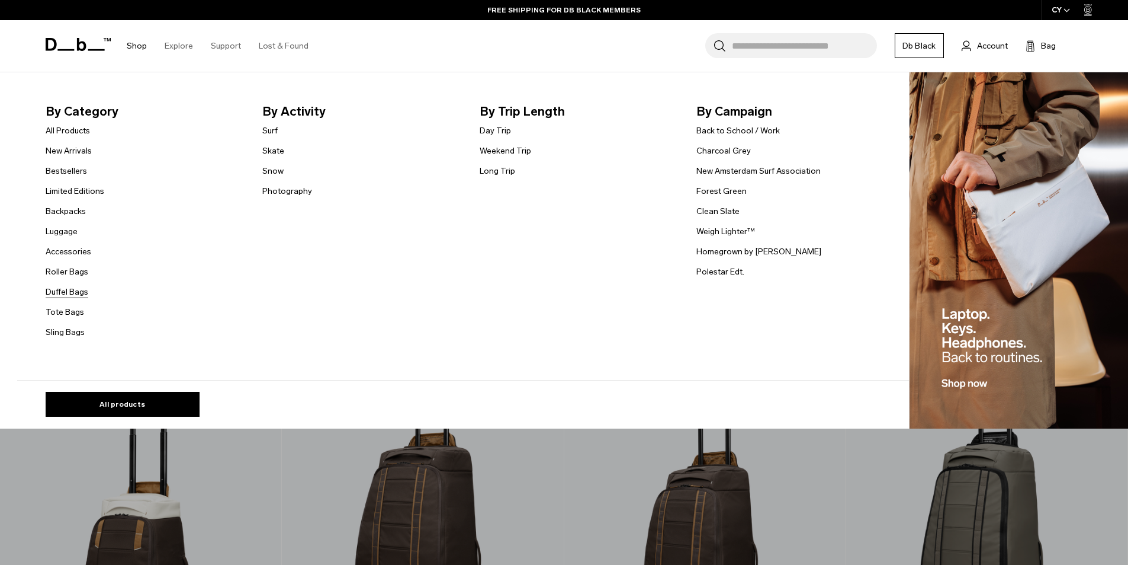
click at [81, 290] on link "Duffel Bags" at bounding box center [67, 292] width 43 height 12
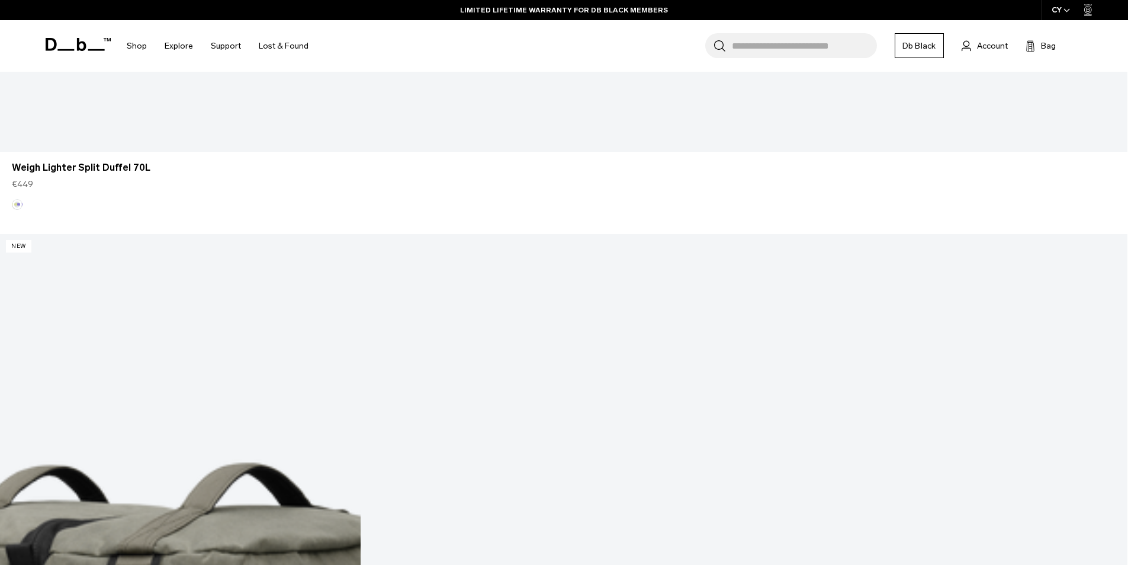
scroll to position [1453, 0]
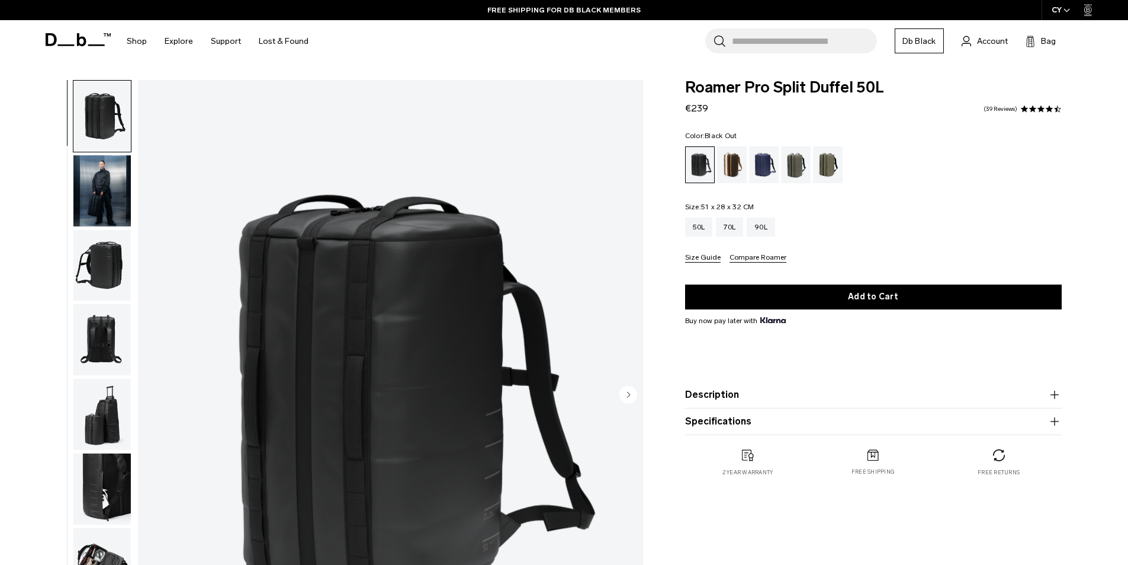
click at [104, 272] on img "button" at bounding box center [101, 265] width 57 height 71
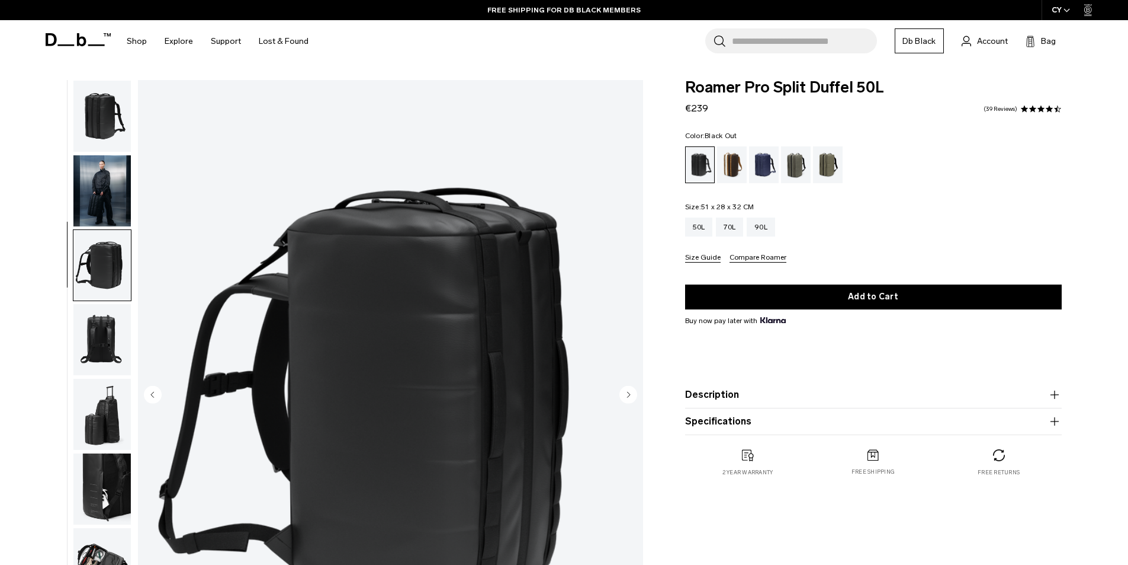
scroll to position [37, 0]
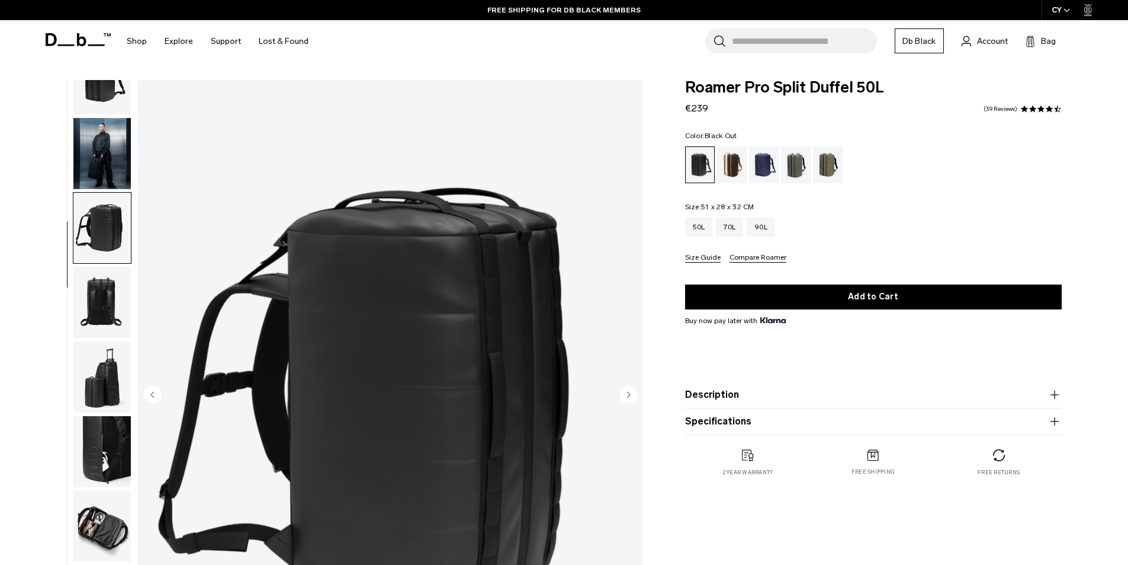
click at [101, 303] on img "button" at bounding box center [101, 302] width 57 height 71
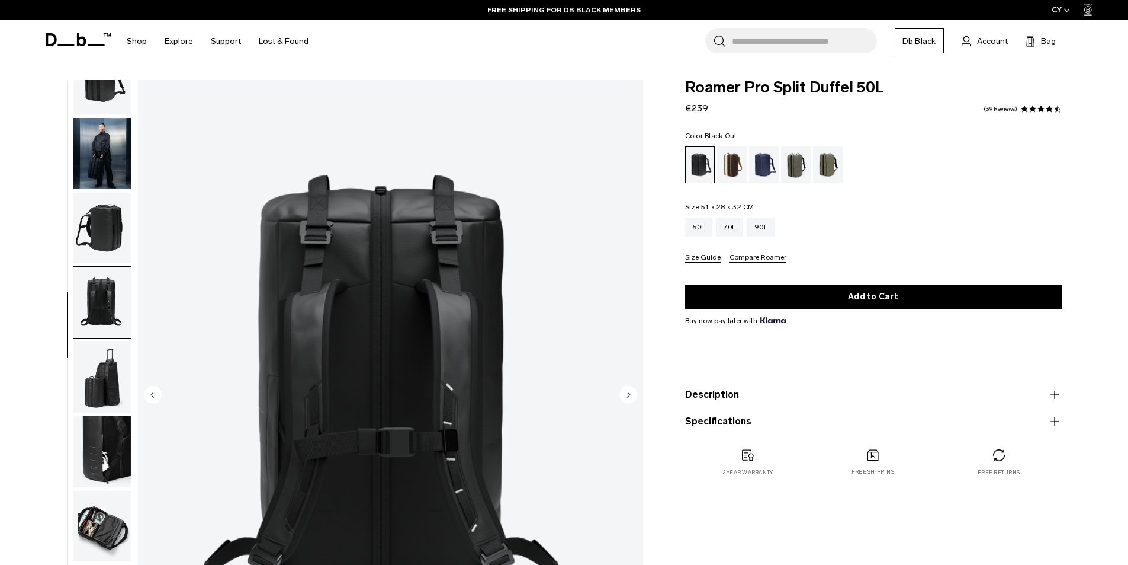
click at [103, 397] on img "button" at bounding box center [101, 376] width 57 height 71
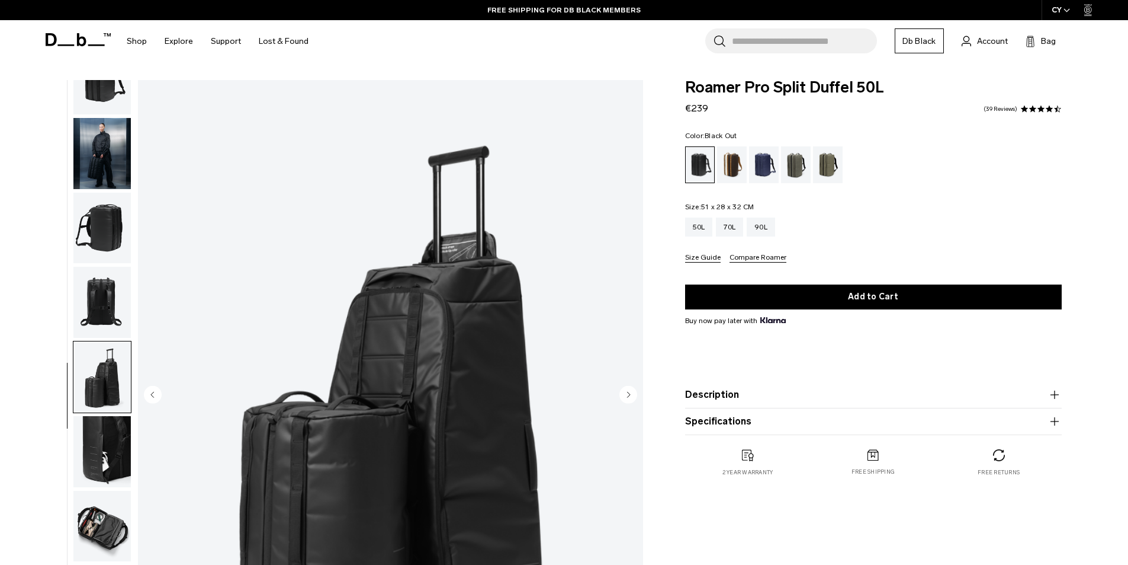
scroll to position [0, 0]
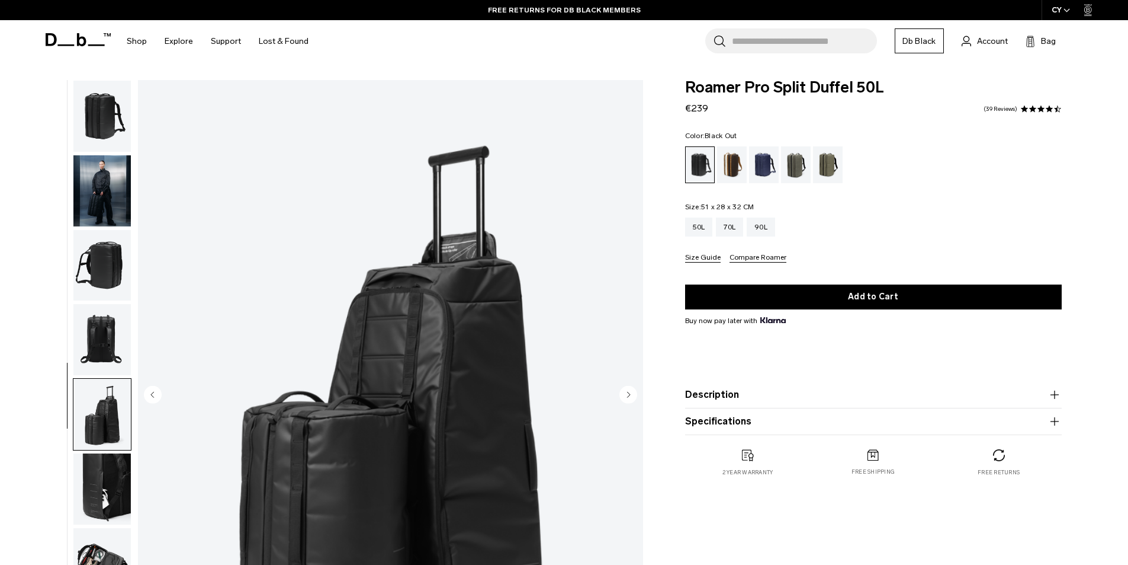
click at [117, 268] on img "button" at bounding box center [101, 265] width 57 height 71
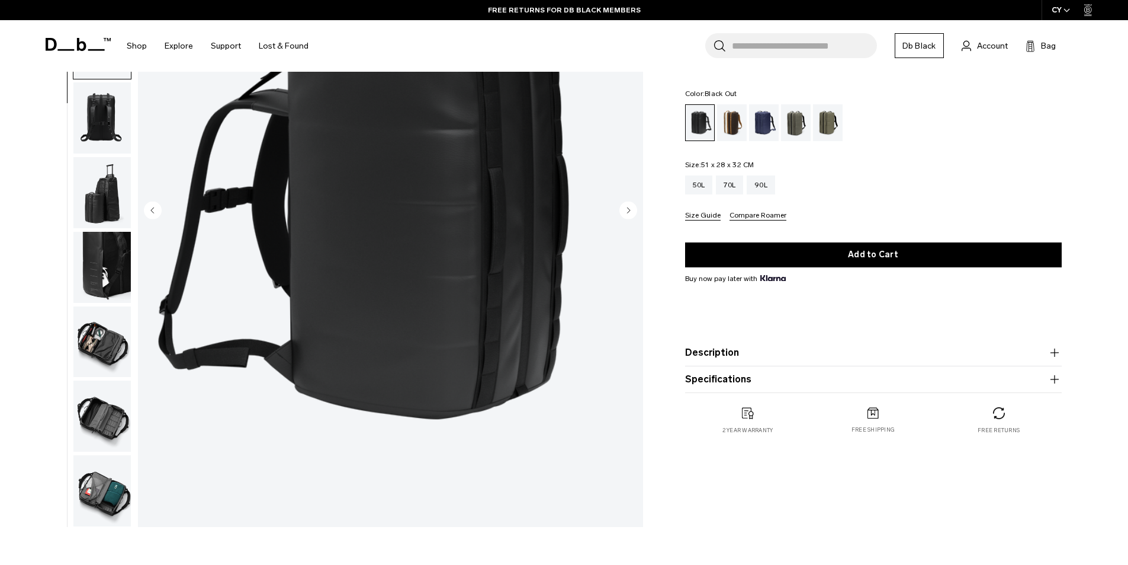
scroll to position [185, 0]
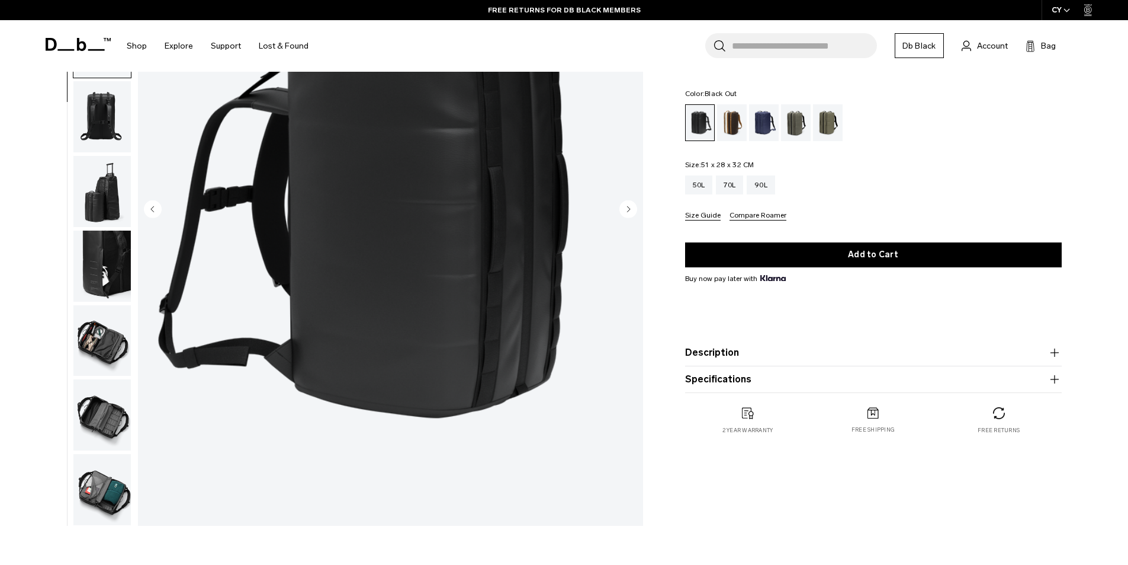
click at [96, 342] on img "button" at bounding box center [101, 340] width 57 height 71
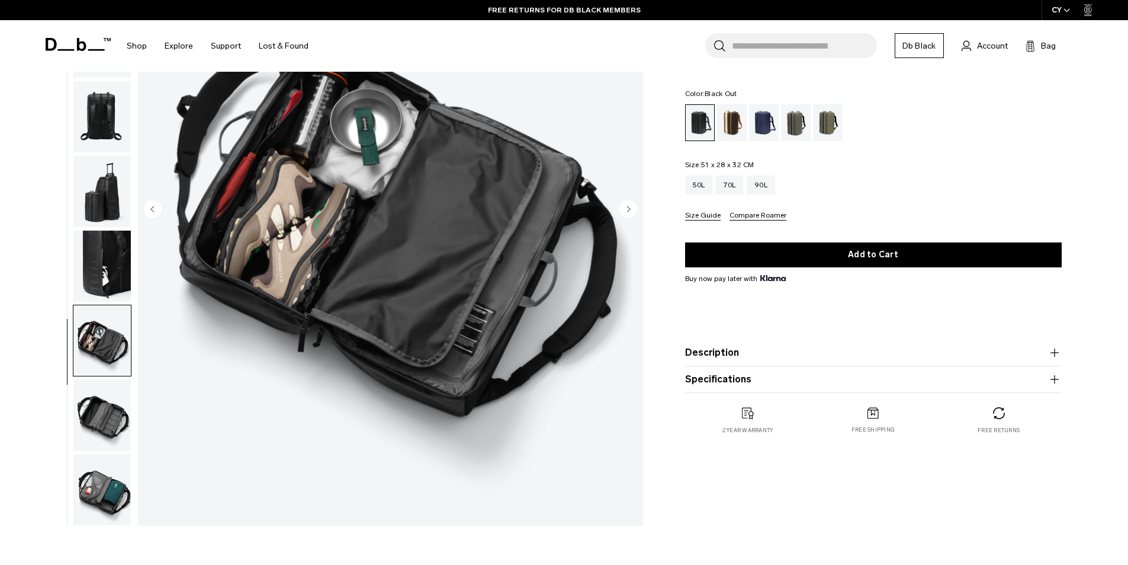
click at [94, 399] on img "button" at bounding box center [101, 414] width 57 height 71
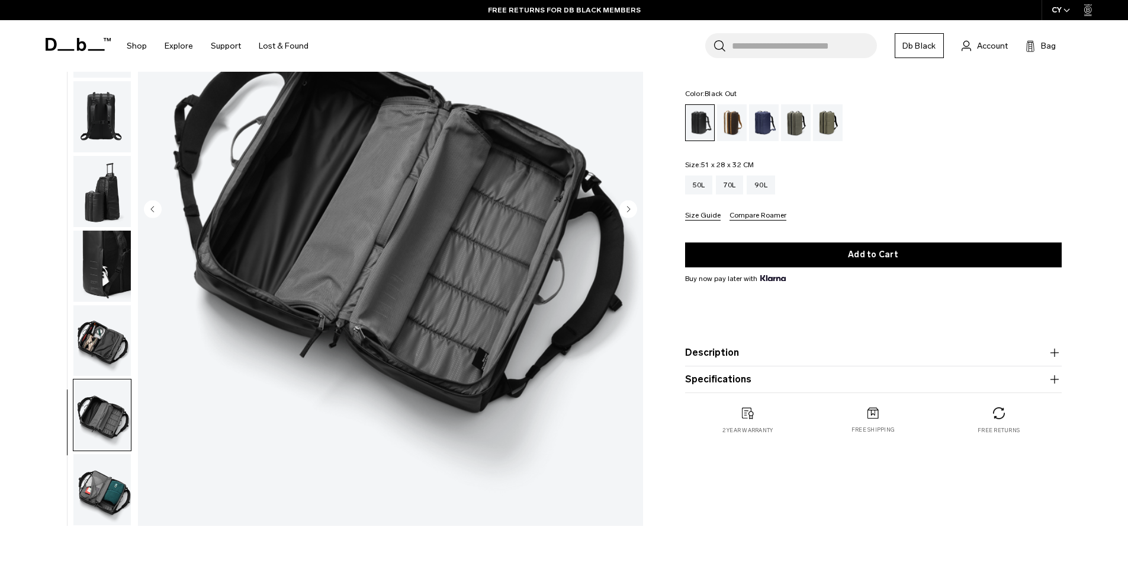
click at [103, 318] on img "button" at bounding box center [101, 340] width 57 height 71
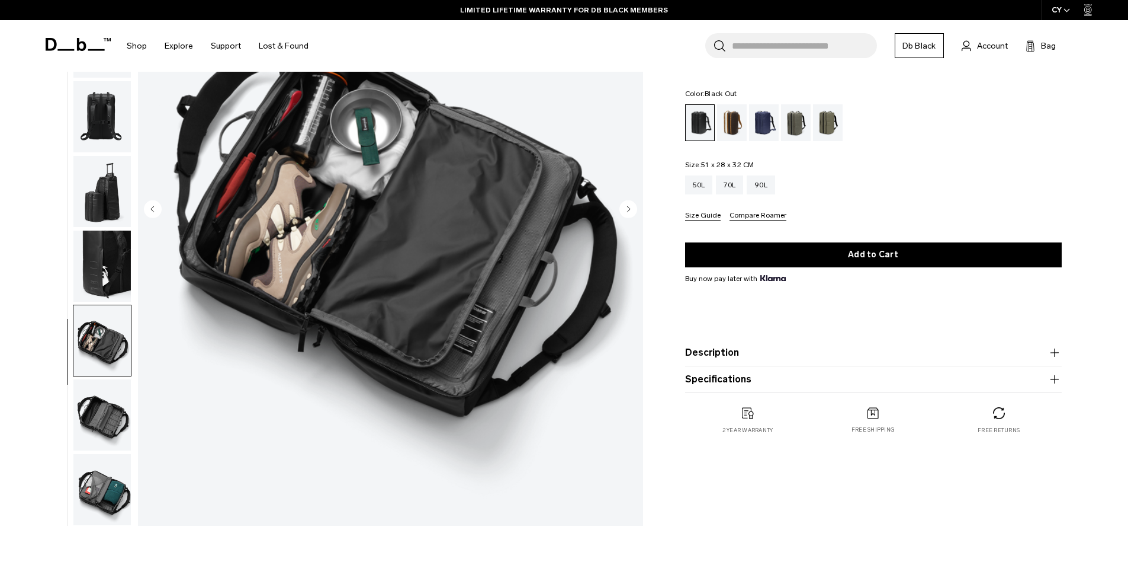
click at [101, 402] on img "button" at bounding box center [101, 414] width 57 height 71
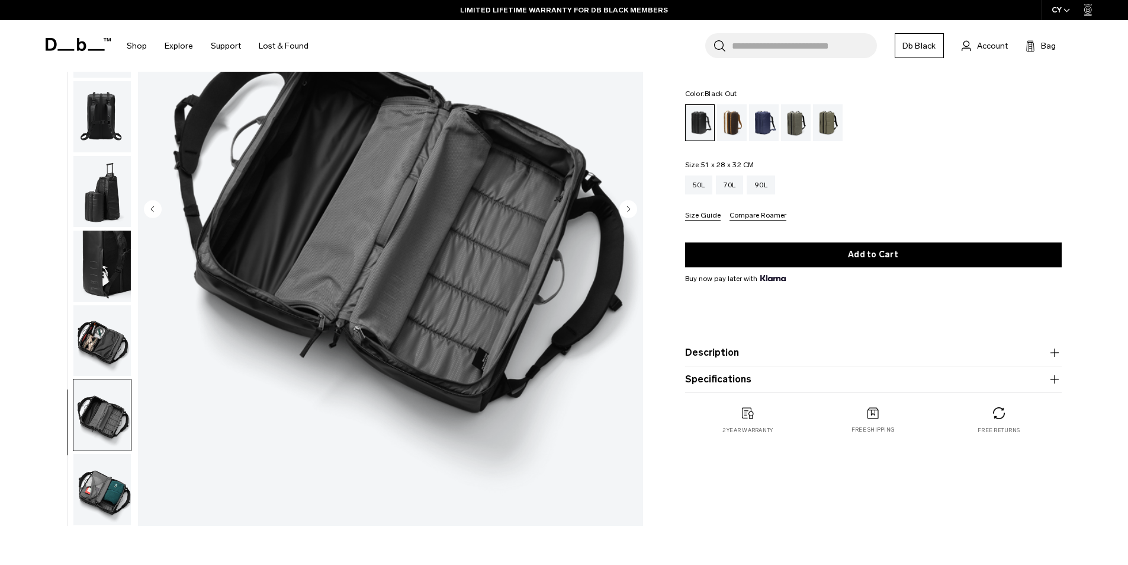
click at [100, 477] on img "button" at bounding box center [101, 489] width 57 height 71
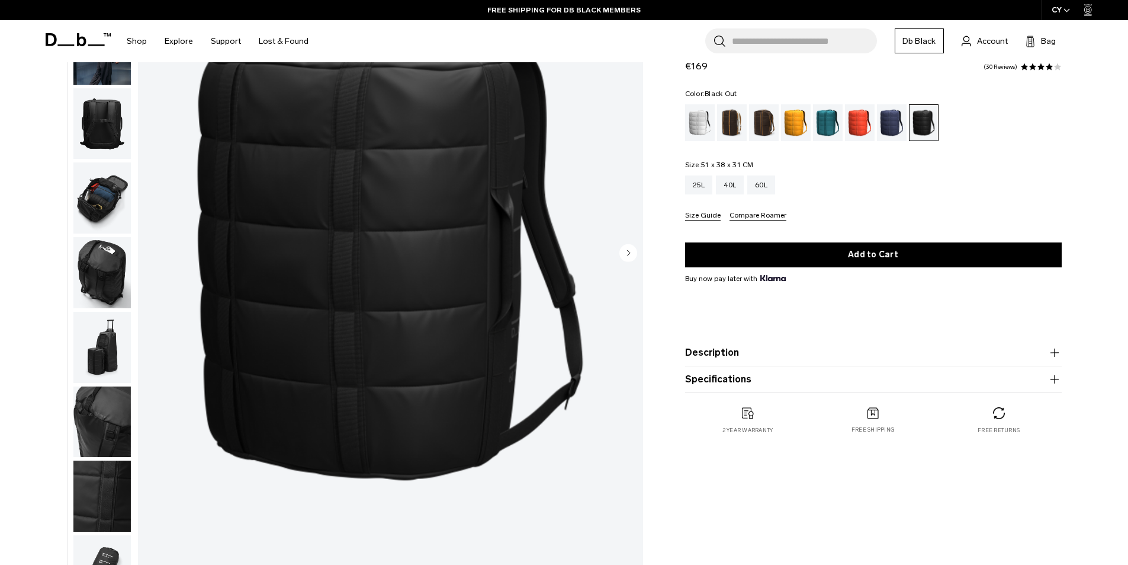
scroll to position [165, 0]
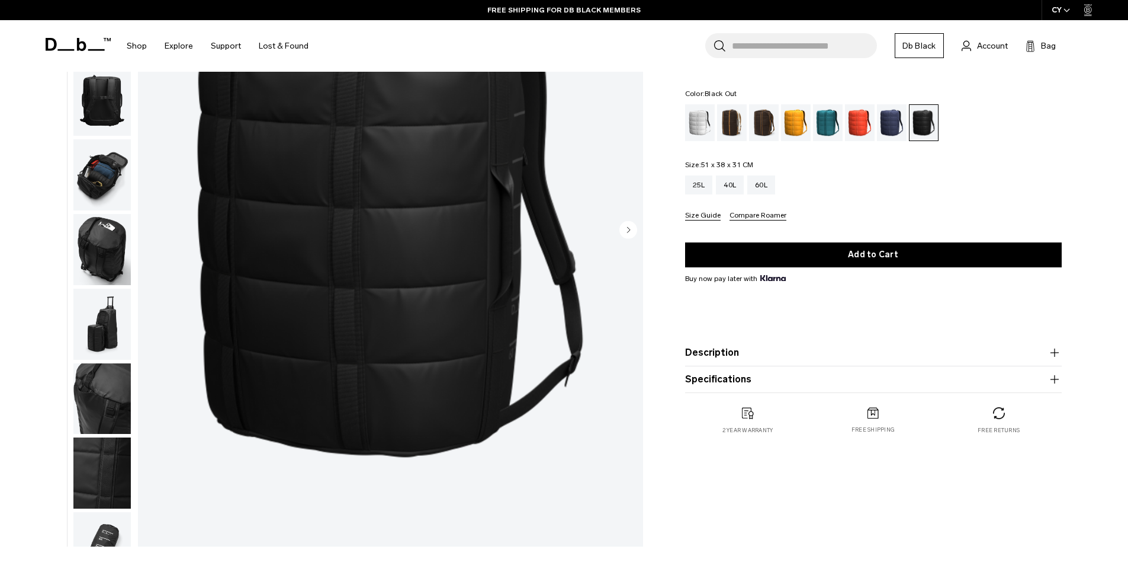
click at [122, 175] on img "button" at bounding box center [101, 174] width 57 height 71
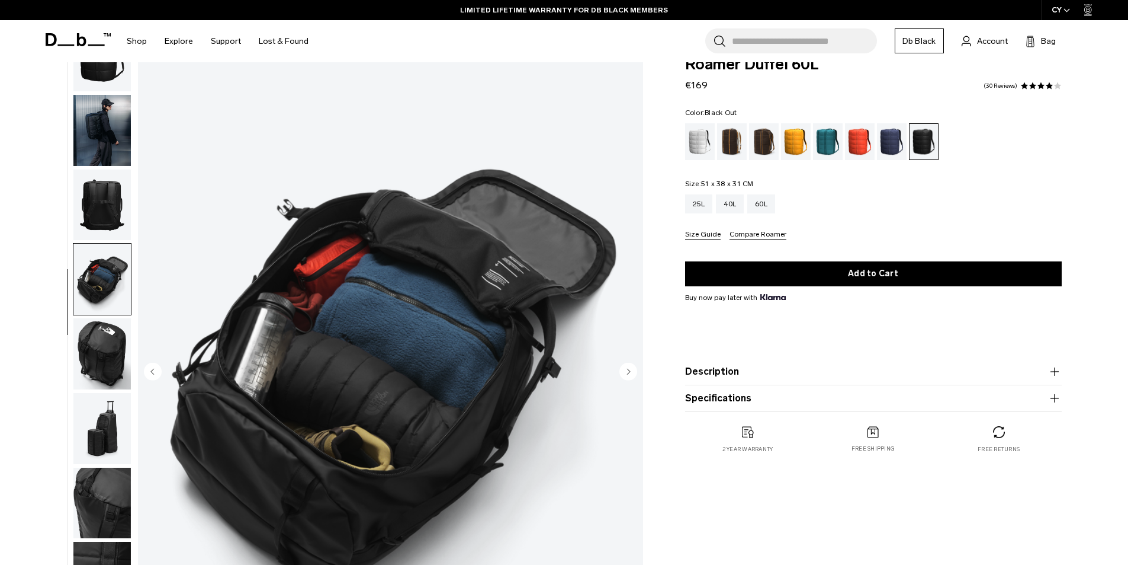
scroll to position [17, 0]
